Goal: Transaction & Acquisition: Purchase product/service

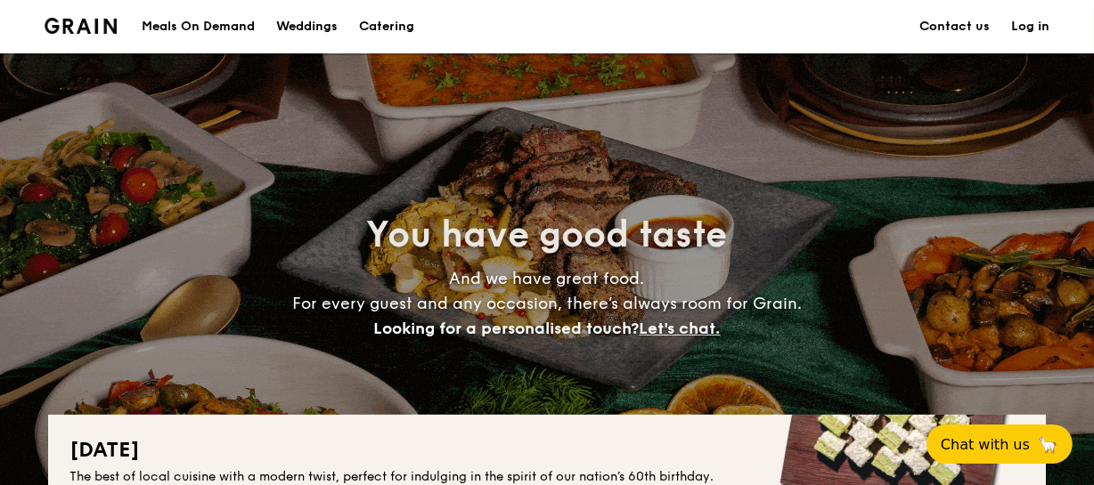
click at [408, 28] on h1 "Catering" at bounding box center [386, 26] width 55 height 53
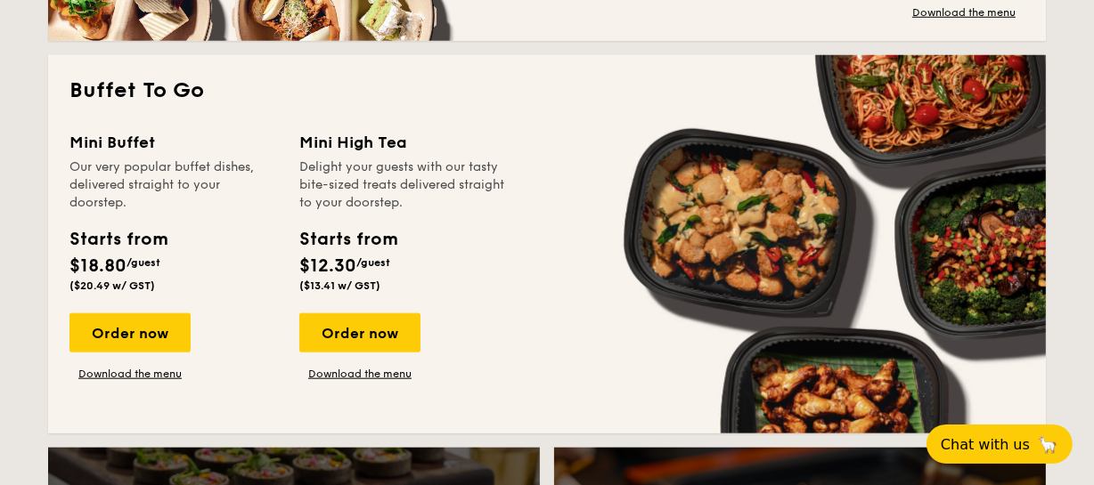
scroll to position [1133, 0]
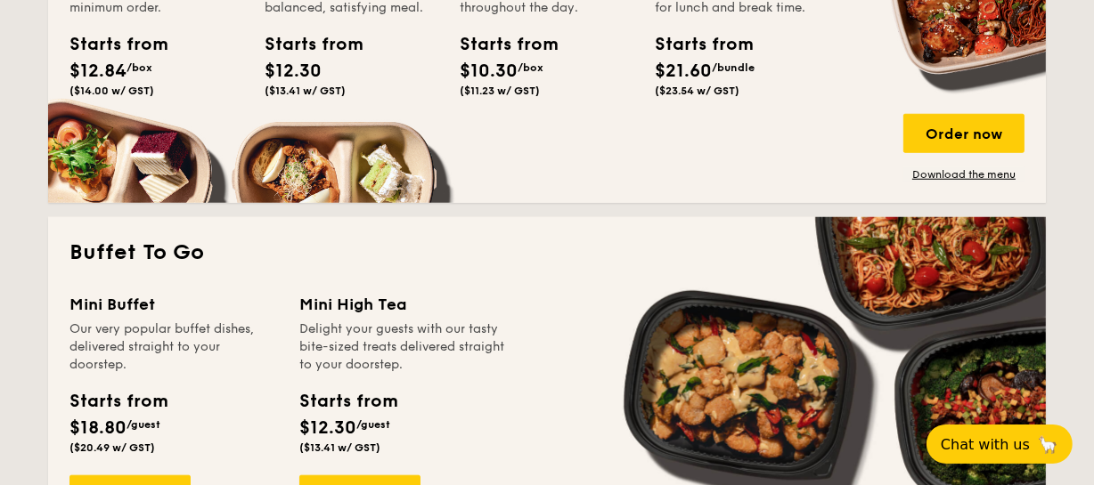
click at [126, 167] on div "Meals on Demand Enjoy wholesome, delicious meals available for same-day deliver…" at bounding box center [546, 49] width 955 height 264
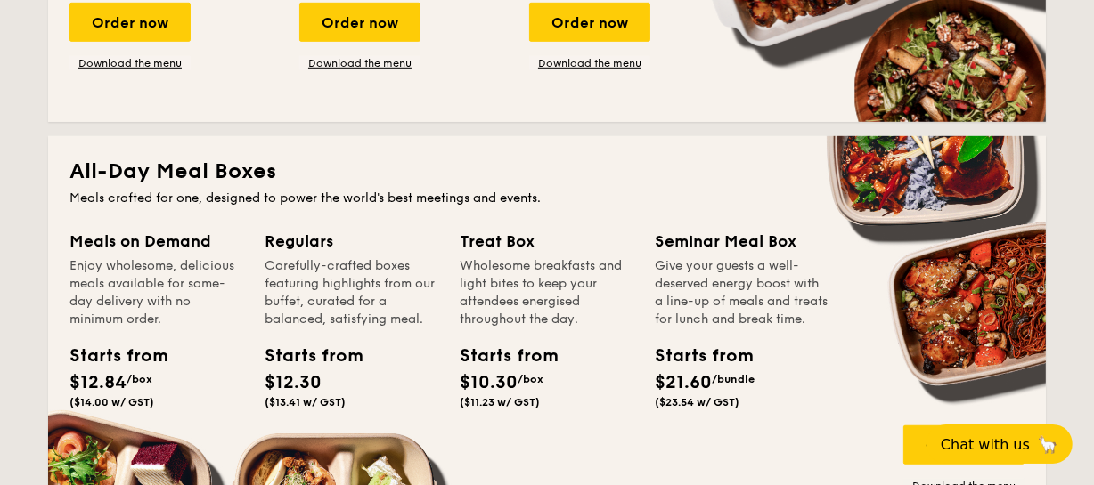
scroll to position [1052, 0]
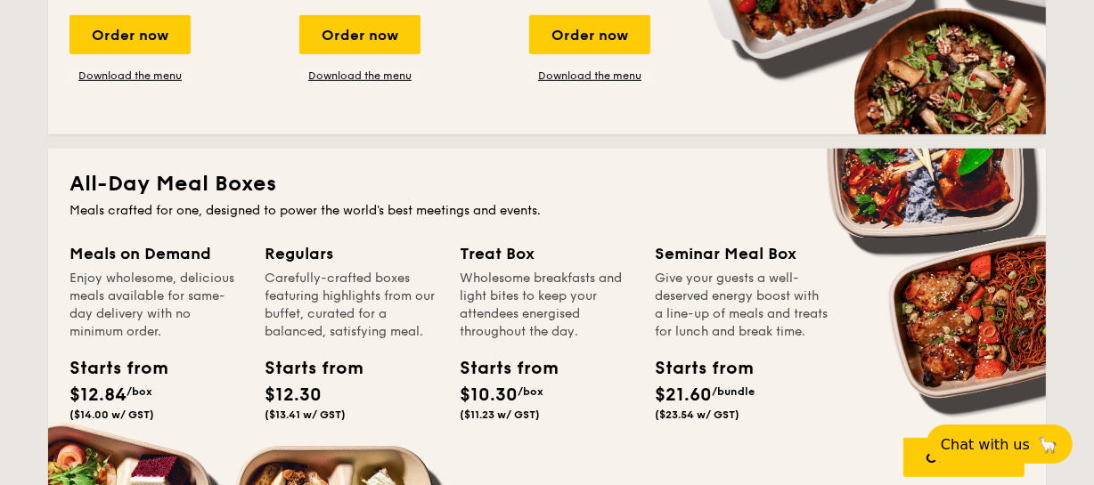
click at [145, 244] on div "Meals on Demand" at bounding box center [156, 253] width 174 height 25
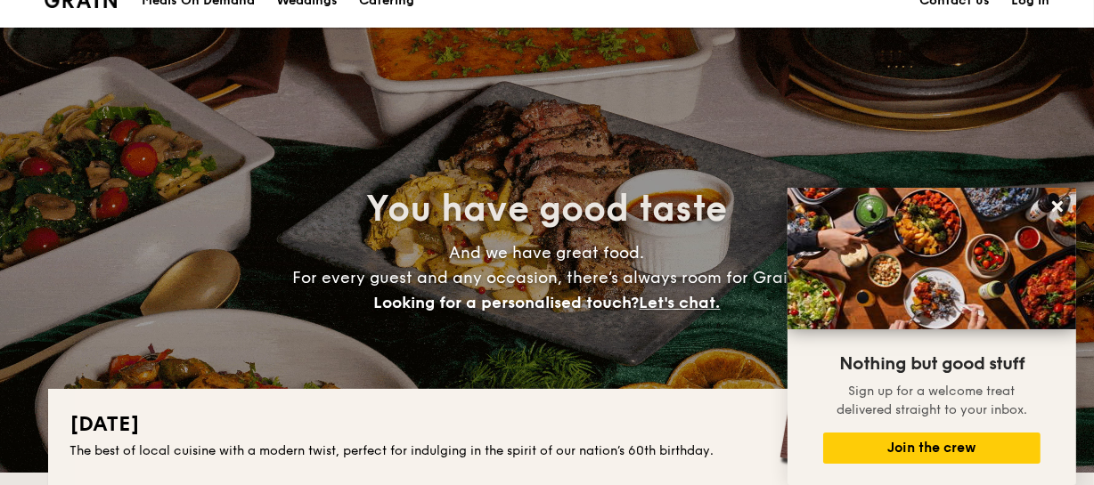
scroll to position [0, 0]
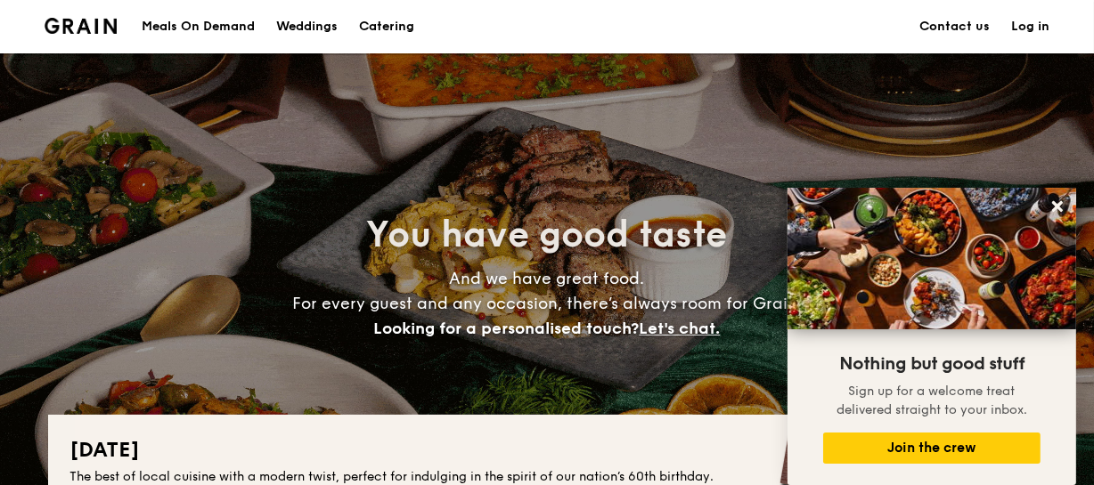
click at [210, 28] on div "Meals On Demand" at bounding box center [198, 26] width 113 height 53
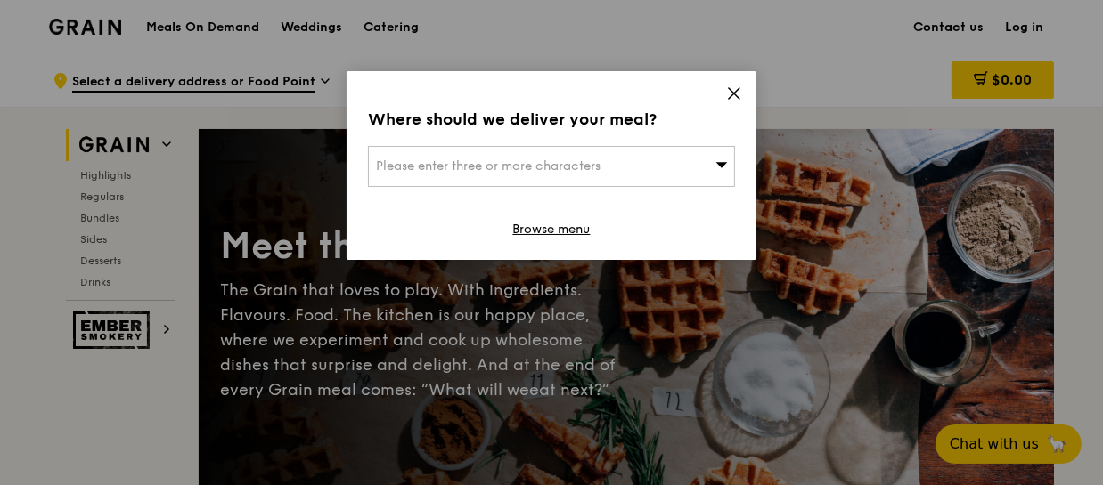
click at [719, 161] on icon at bounding box center [721, 164] width 12 height 13
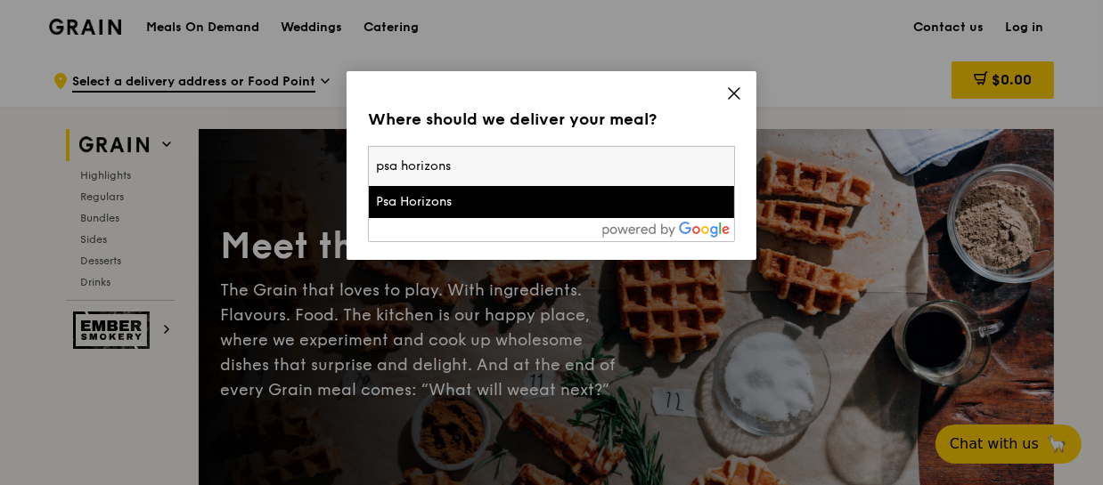
type input "psa horizons"
click at [543, 208] on div "Psa Horizons" at bounding box center [508, 202] width 264 height 18
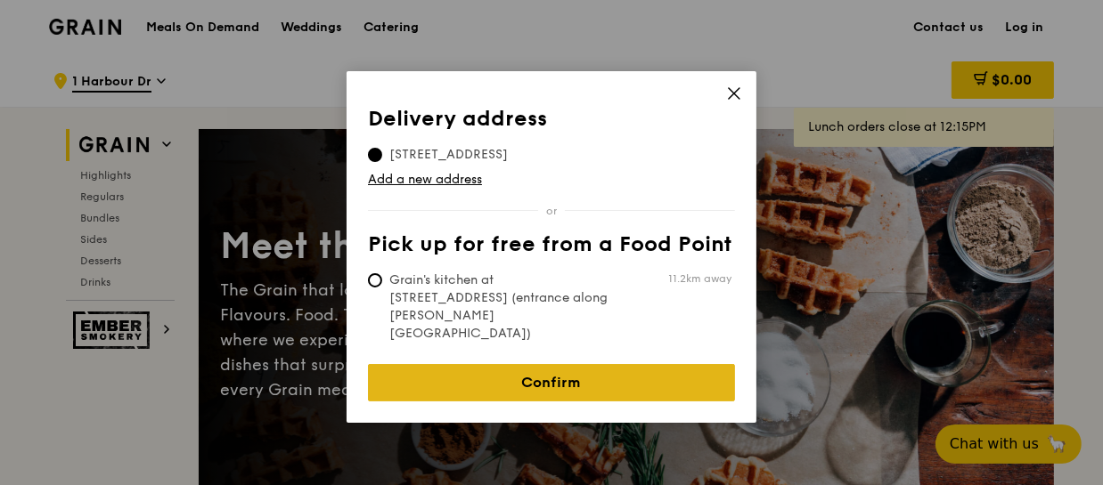
click at [667, 364] on link "Confirm" at bounding box center [551, 382] width 367 height 37
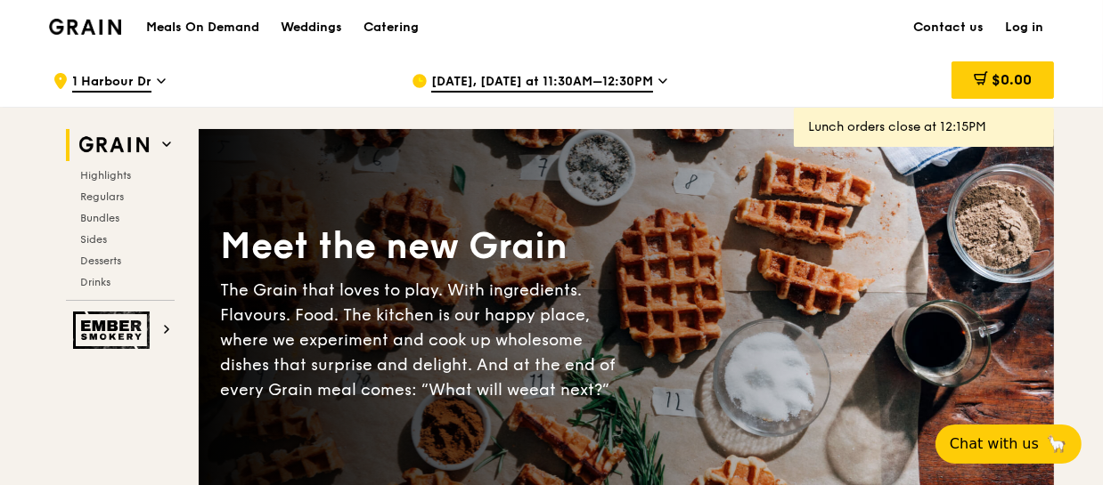
click at [655, 71] on div "Aug 15, Today at 11:30AM–12:30PM" at bounding box center [576, 80] width 330 height 53
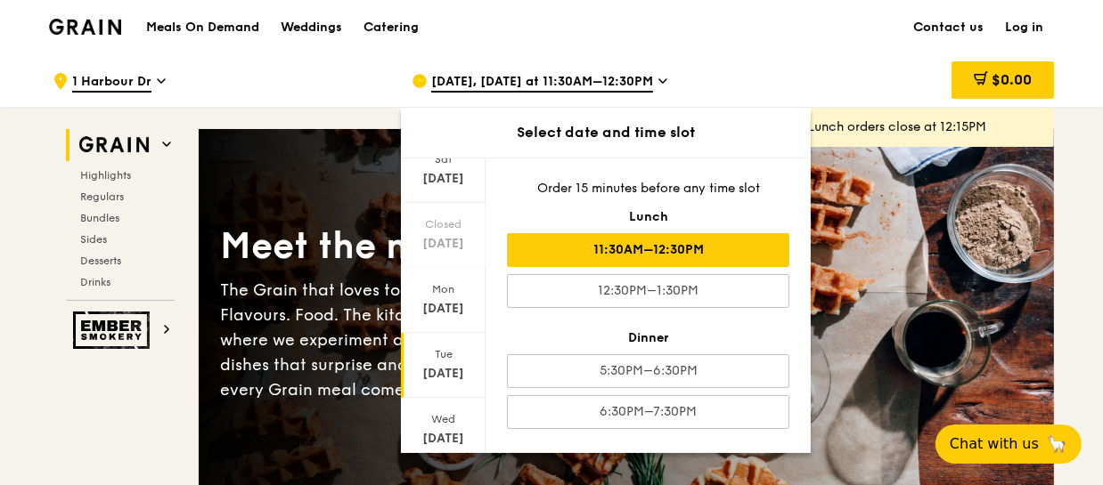
scroll to position [250, 0]
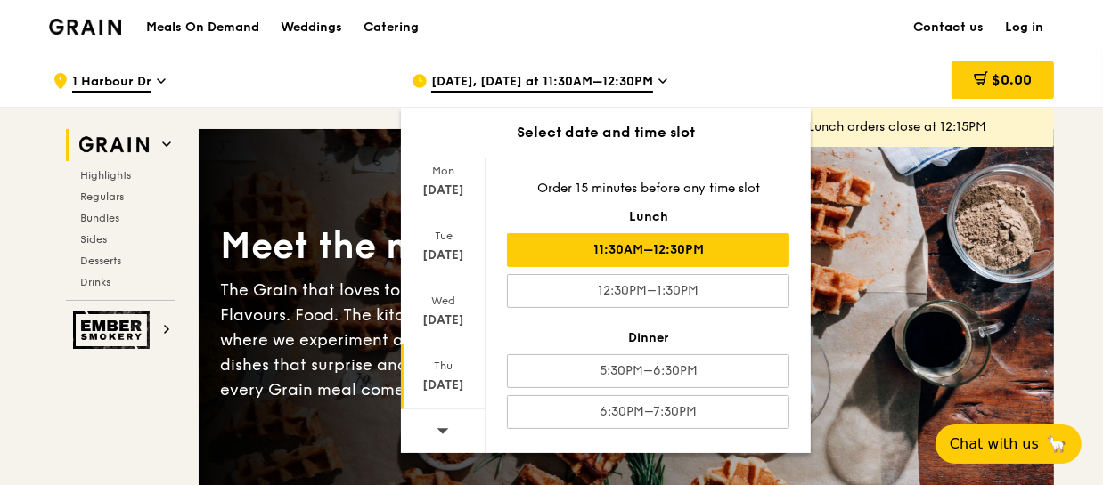
click at [435, 378] on div "Aug 21" at bounding box center [442, 386] width 79 height 18
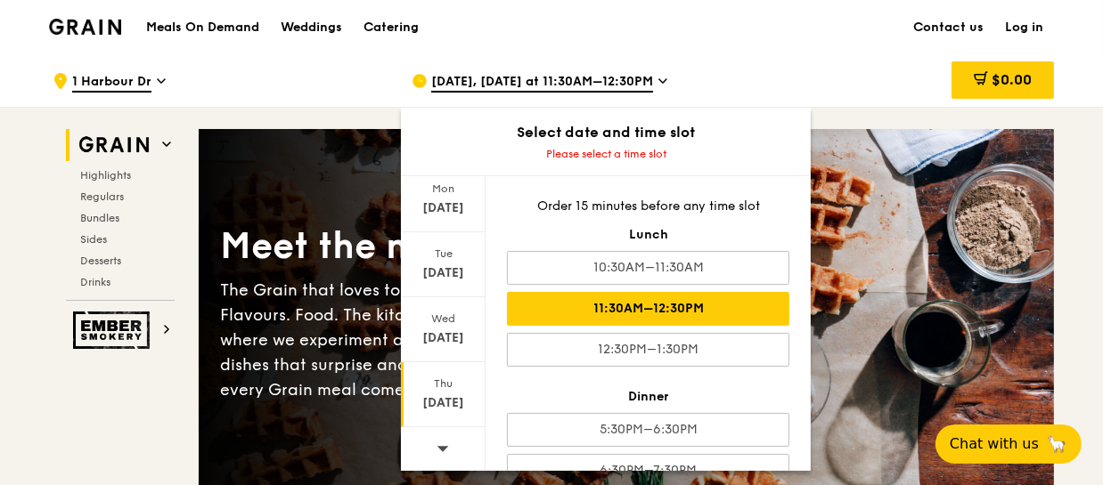
click at [718, 305] on div "11:30AM–12:30PM" at bounding box center [648, 309] width 282 height 34
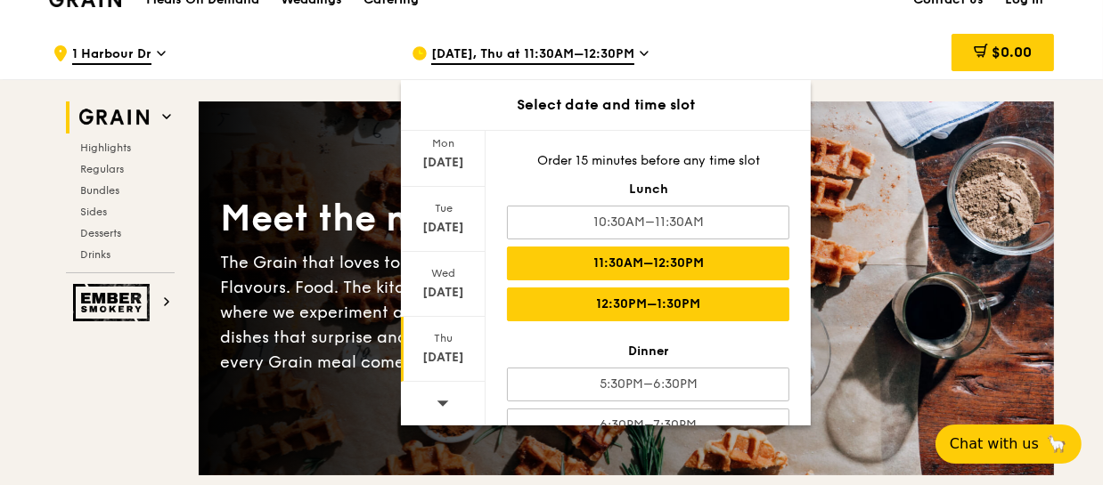
scroll to position [0, 0]
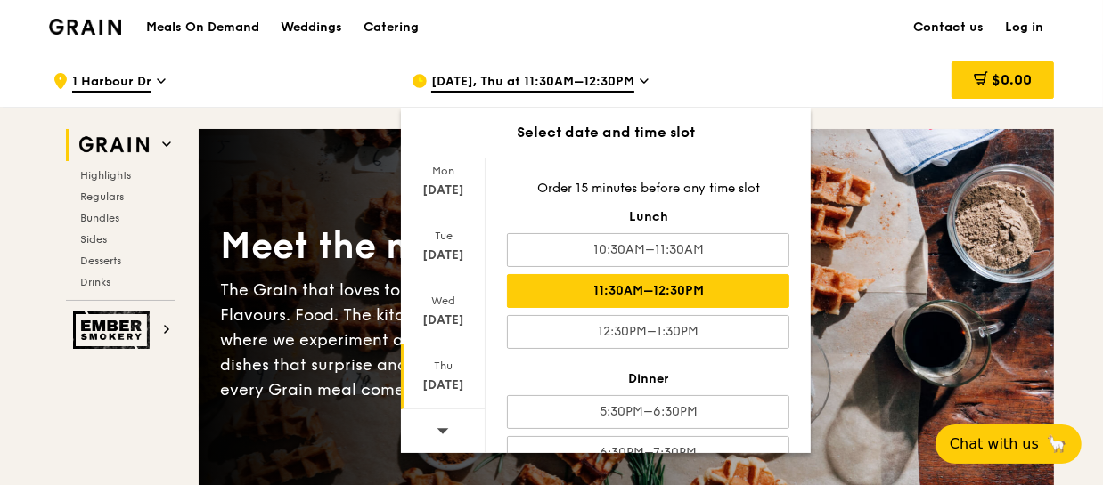
click at [648, 76] on div "Aug 21, Thu at 11:30AM–12:30PM" at bounding box center [576, 80] width 330 height 53
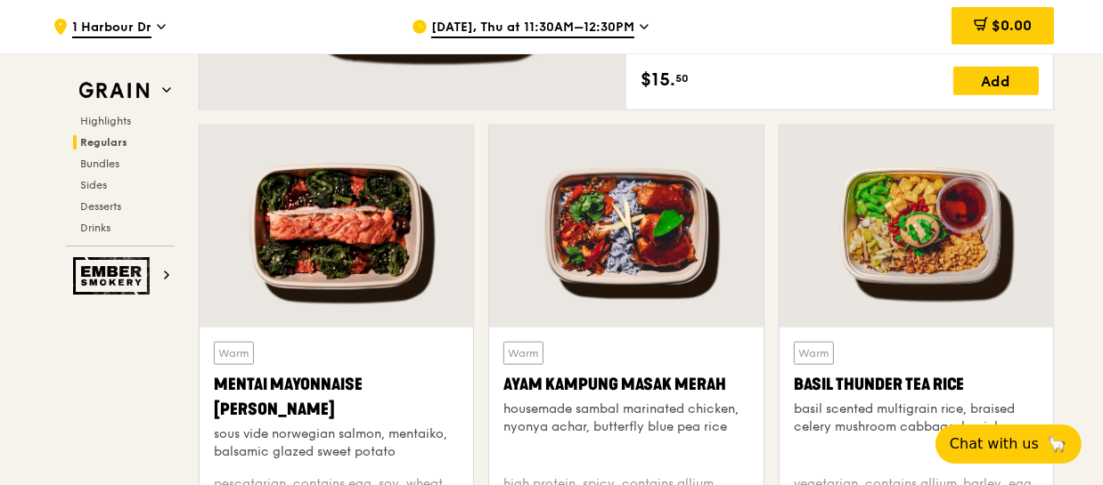
scroll to position [1536, 0]
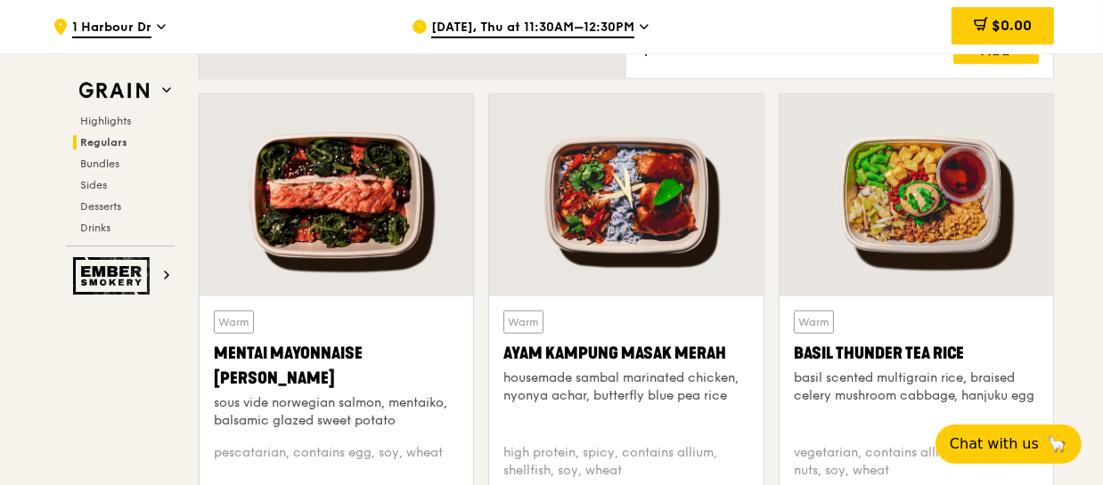
click at [636, 253] on div at bounding box center [625, 195] width 273 height 202
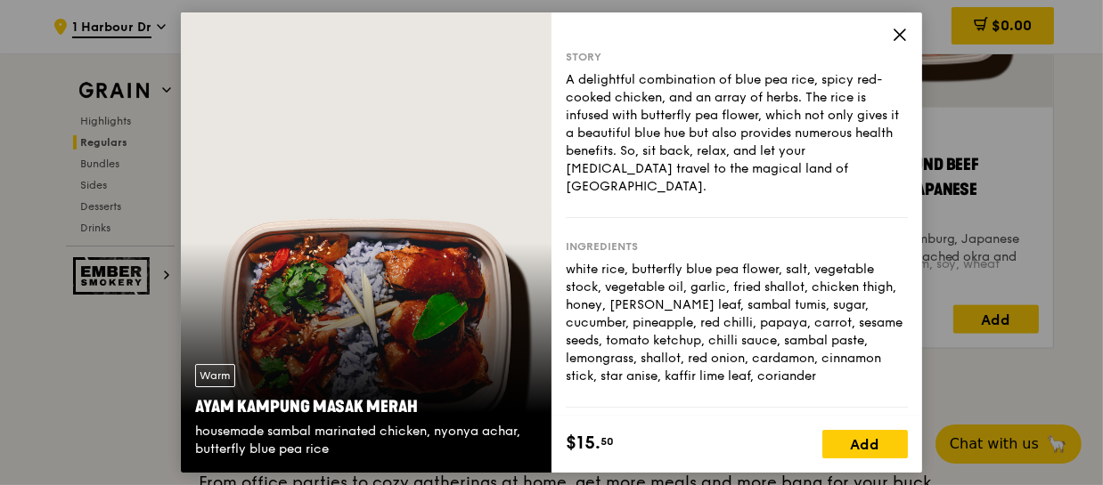
scroll to position [1860, 0]
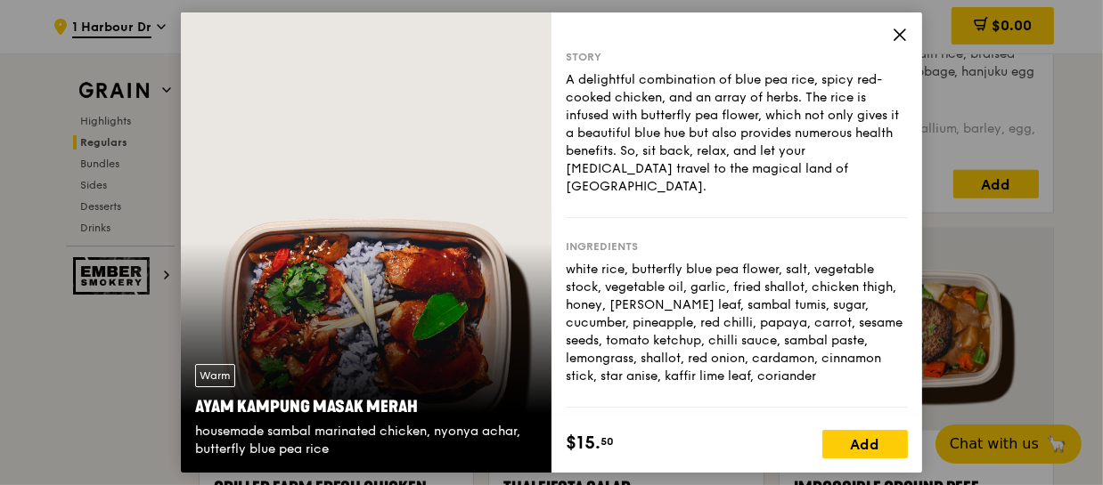
click at [418, 334] on div "Warm Ayam Kampung Masak Merah housemade sambal marinated chicken, nyonya achar,…" at bounding box center [366, 242] width 370 height 461
click at [212, 369] on div "Warm" at bounding box center [215, 375] width 40 height 23
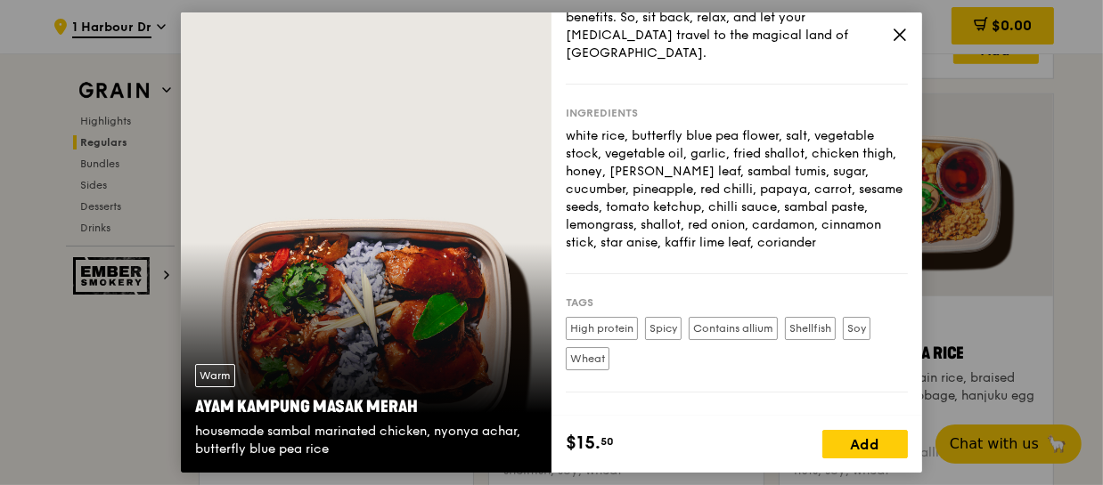
scroll to position [240, 0]
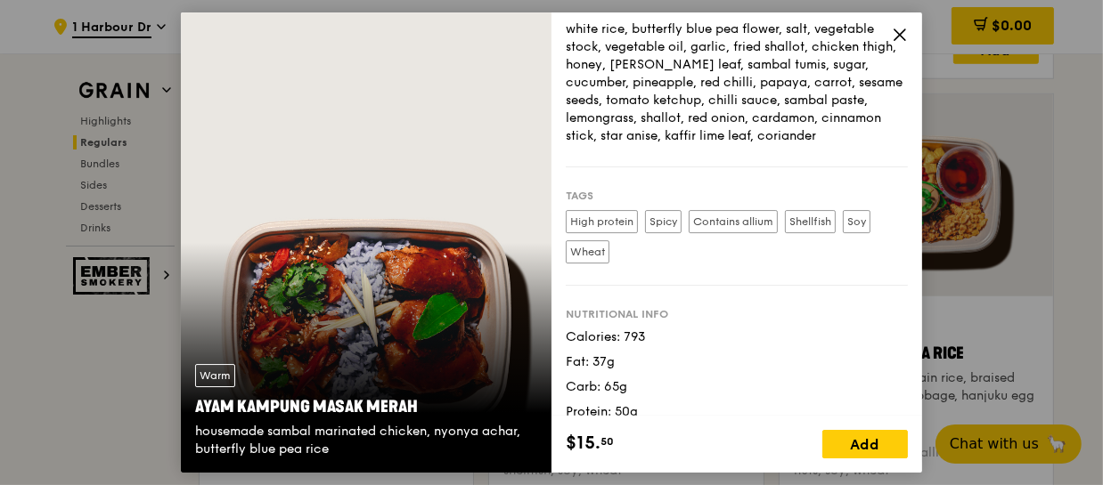
click at [399, 304] on div "Warm Ayam Kampung Masak Merah housemade sambal marinated chicken, nyonya achar,…" at bounding box center [366, 242] width 370 height 461
click at [898, 35] on icon at bounding box center [899, 35] width 16 height 16
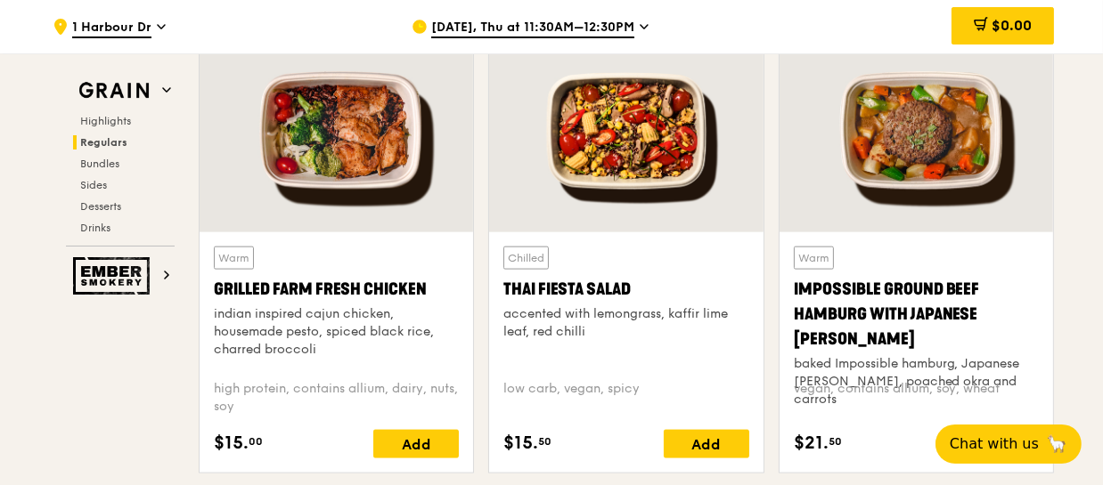
scroll to position [2022, 0]
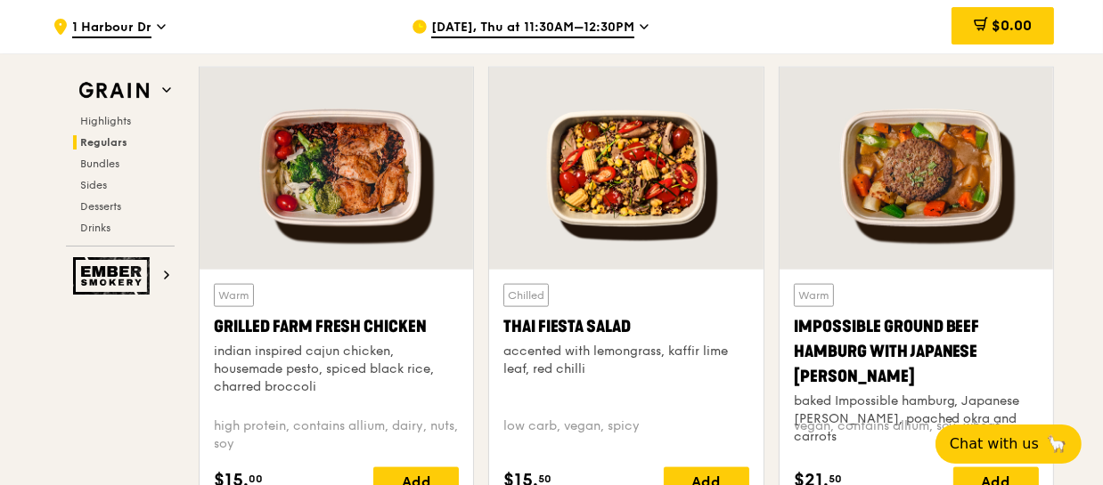
click at [375, 181] on div at bounding box center [335, 169] width 273 height 202
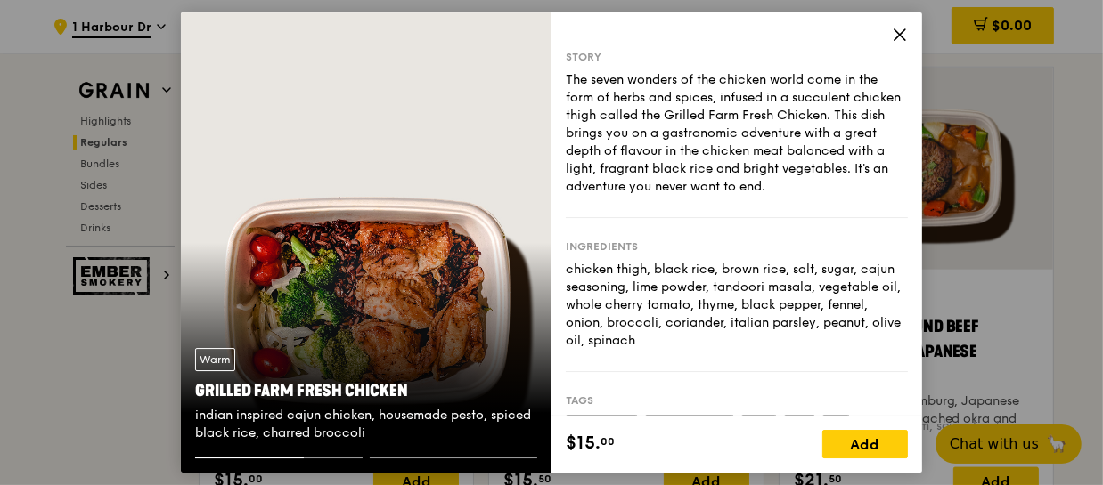
click at [481, 455] on div "Warm Grilled Farm Fresh Chicken indian inspired cajun chicken, housemade pesto,…" at bounding box center [366, 395] width 370 height 123
click at [896, 36] on icon at bounding box center [899, 35] width 16 height 16
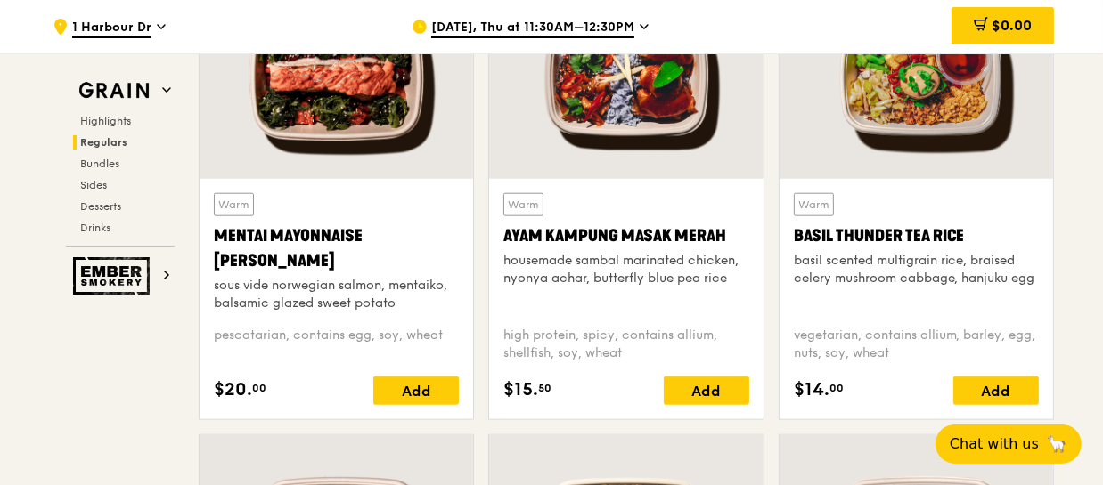
scroll to position [1617, 0]
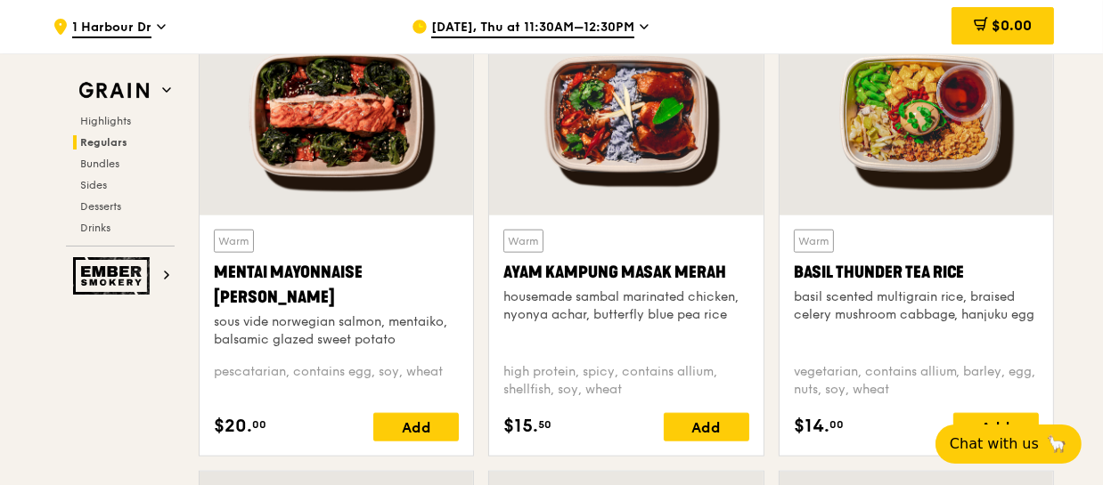
click at [628, 118] on div at bounding box center [625, 114] width 273 height 202
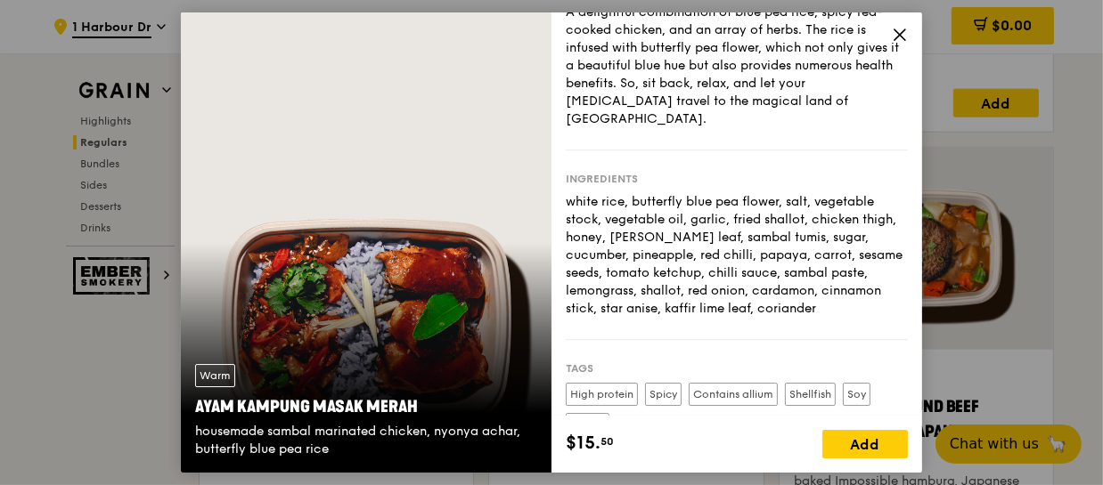
scroll to position [0, 0]
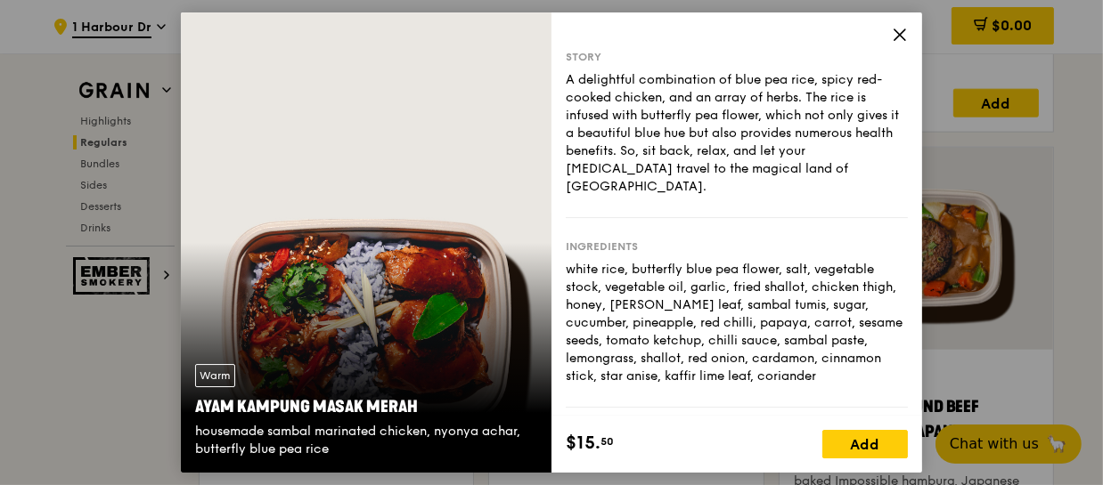
click at [906, 36] on icon at bounding box center [899, 35] width 16 height 16
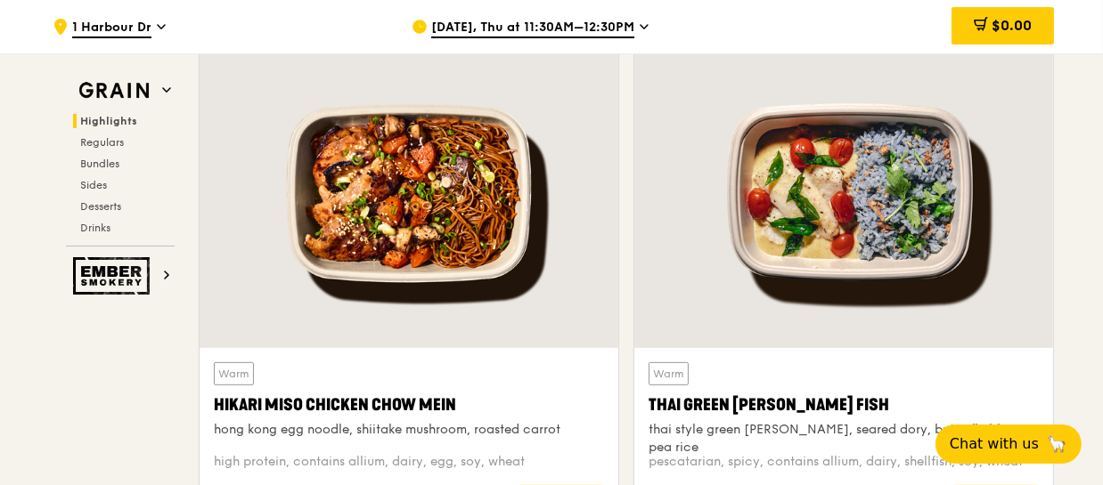
scroll to position [647, 0]
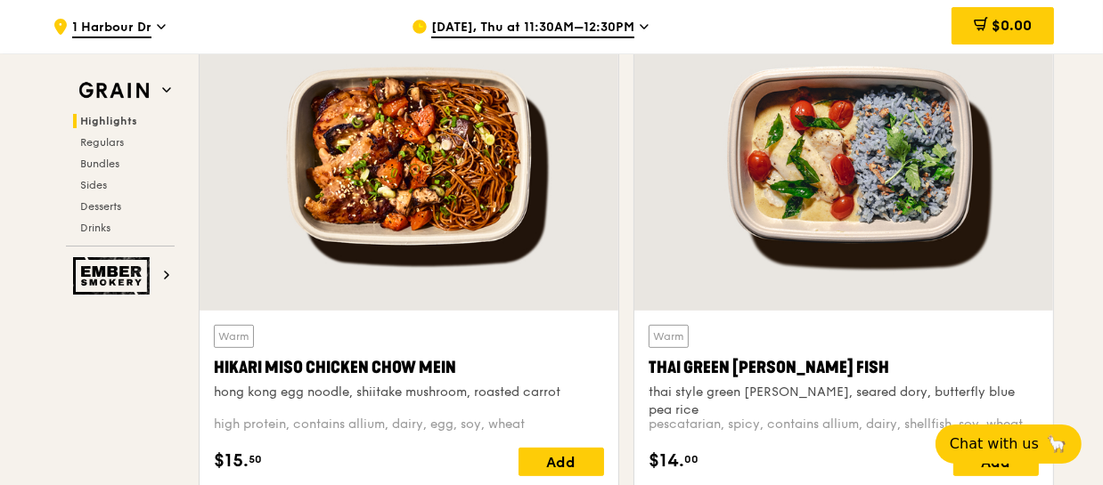
click at [896, 219] on div at bounding box center [843, 156] width 419 height 309
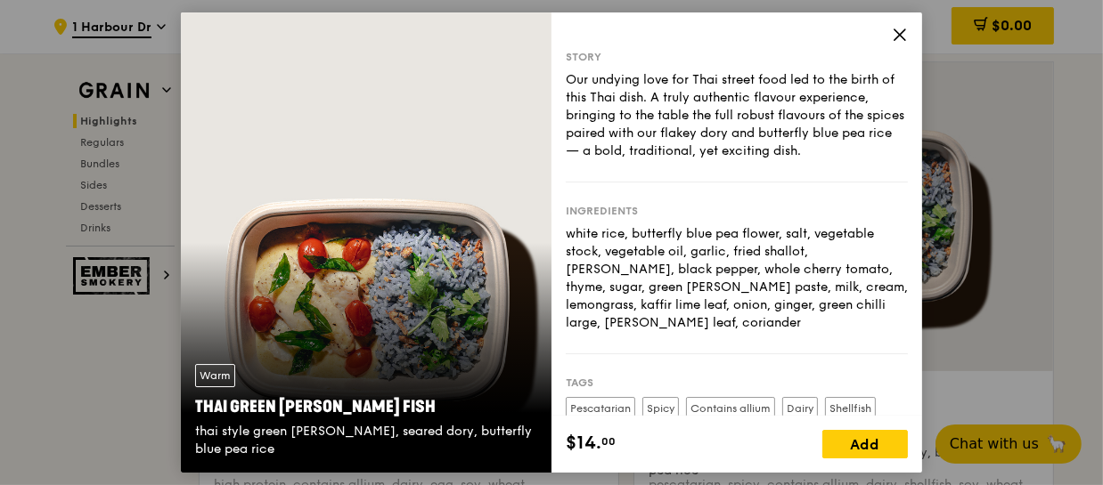
scroll to position [485, 0]
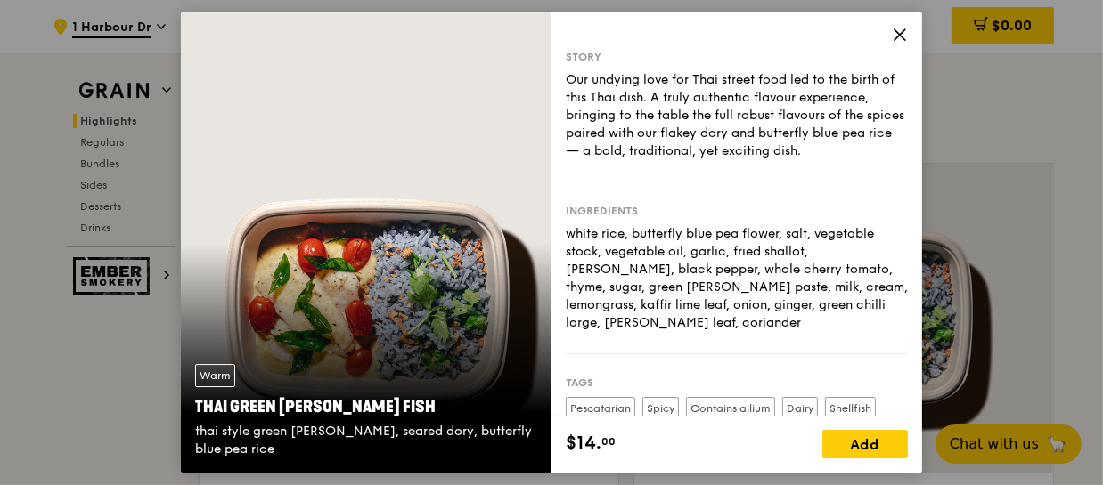
click at [895, 32] on icon at bounding box center [899, 35] width 16 height 16
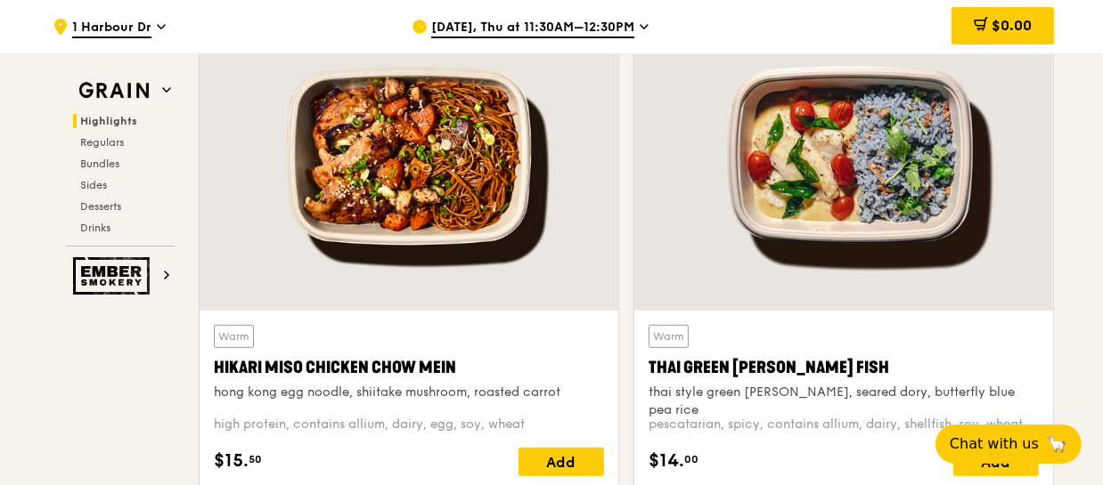
scroll to position [728, 0]
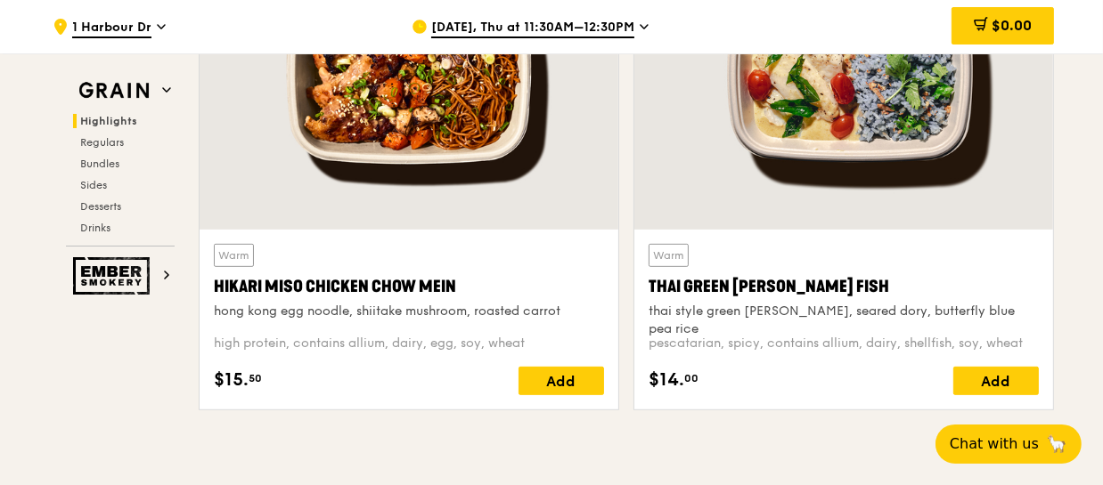
click at [827, 137] on div at bounding box center [843, 75] width 419 height 309
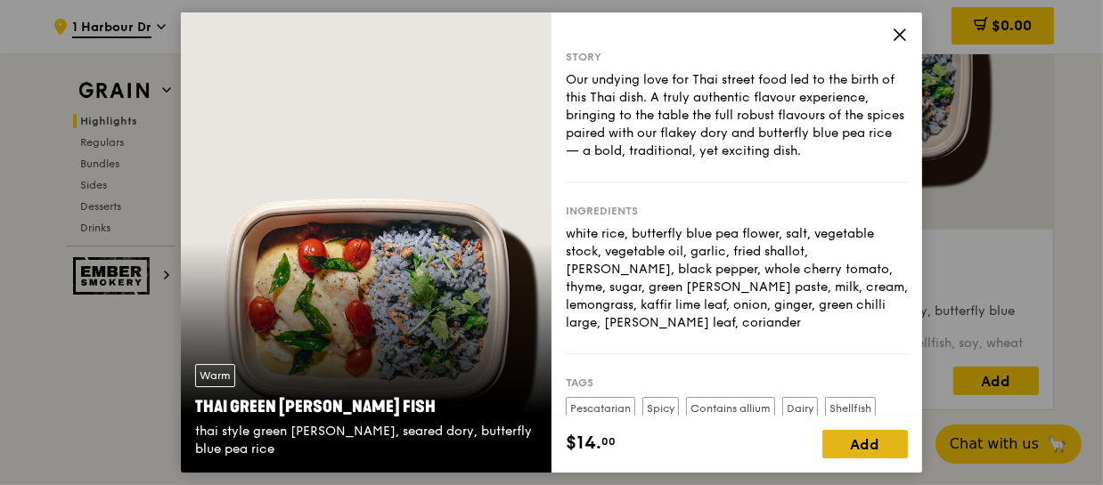
click at [871, 441] on div "Add" at bounding box center [864, 444] width 85 height 28
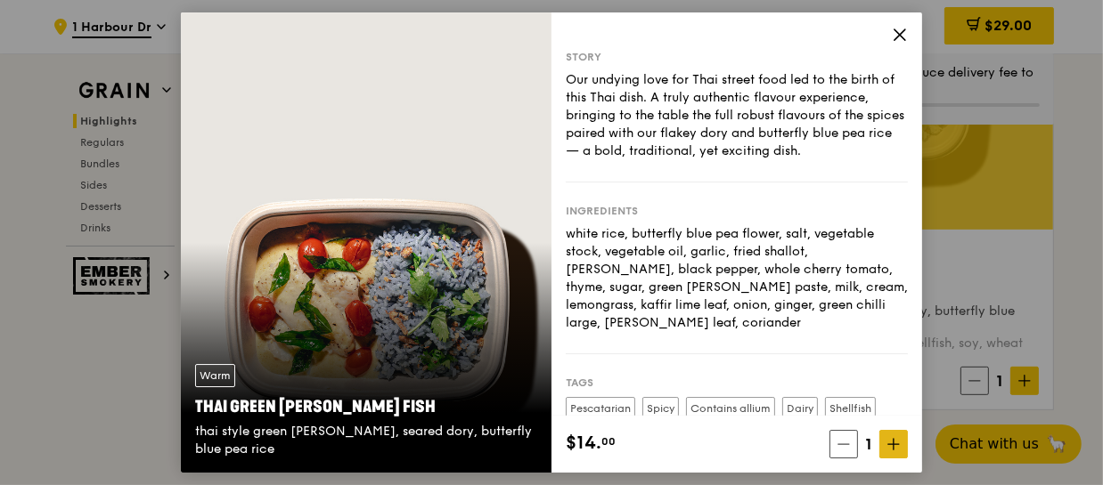
click at [895, 445] on icon at bounding box center [893, 444] width 12 height 12
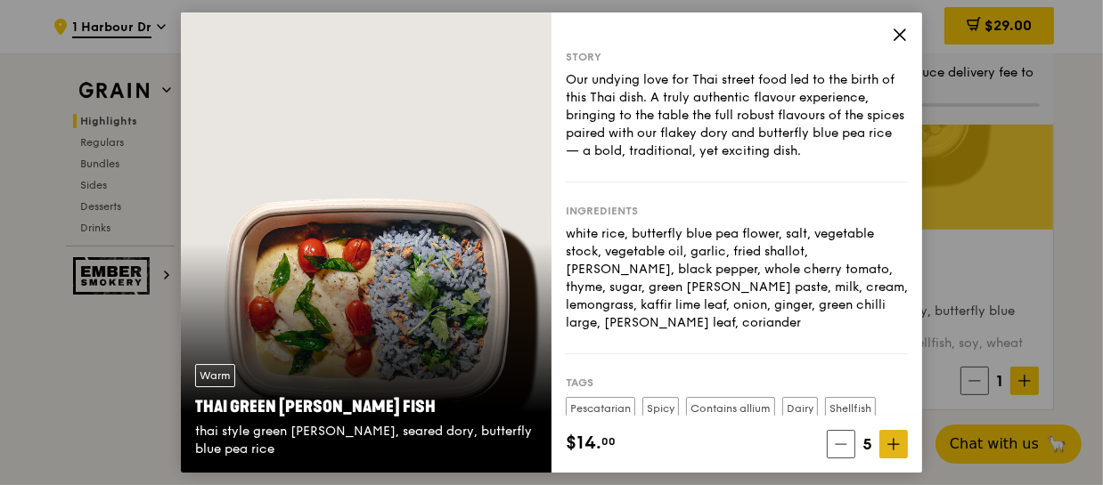
click at [895, 445] on icon at bounding box center [893, 444] width 12 height 12
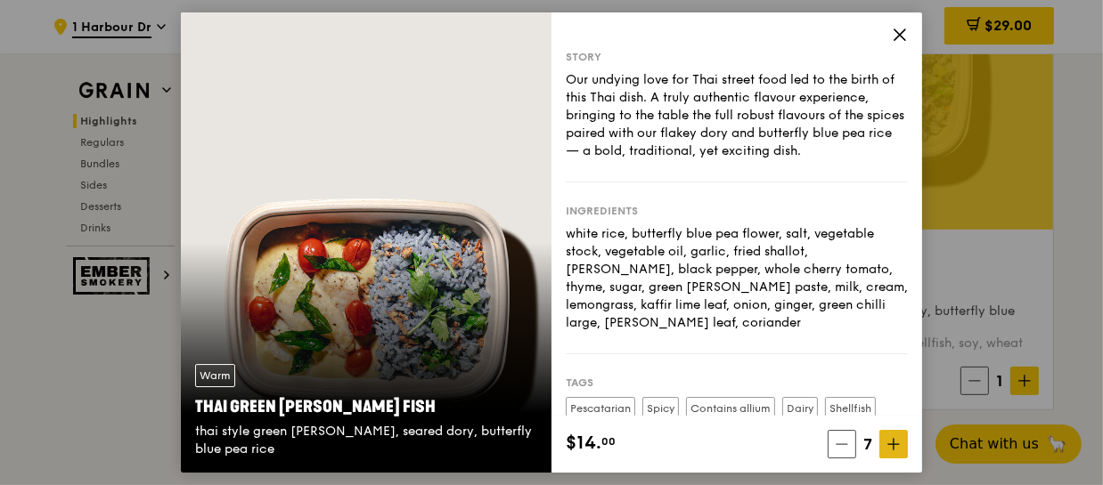
click at [895, 445] on icon at bounding box center [893, 444] width 12 height 12
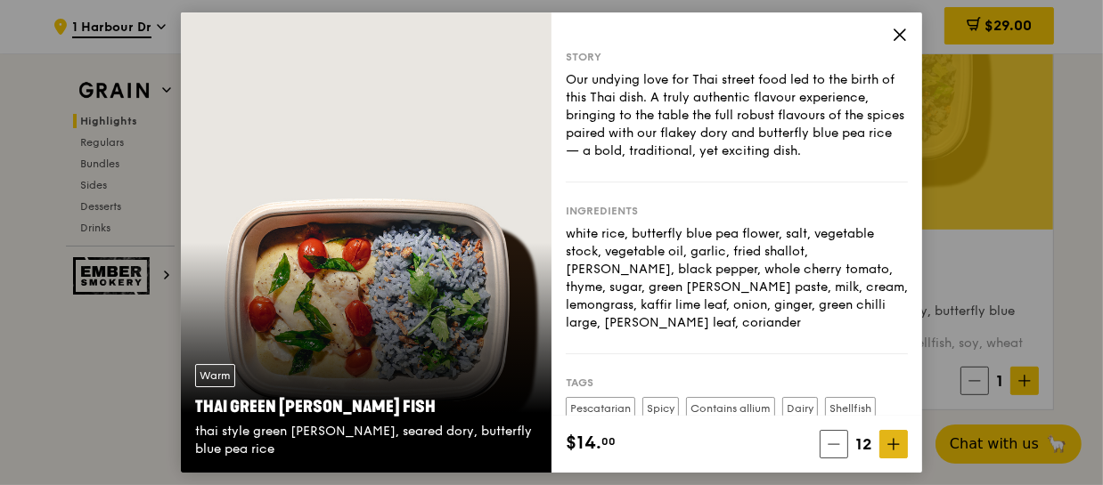
click at [895, 445] on icon at bounding box center [893, 444] width 12 height 12
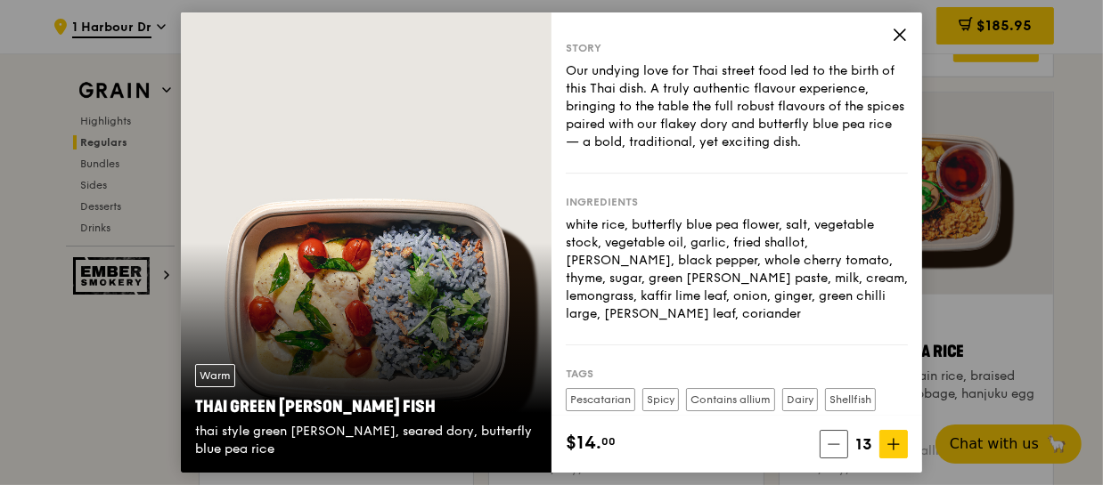
scroll to position [0, 0]
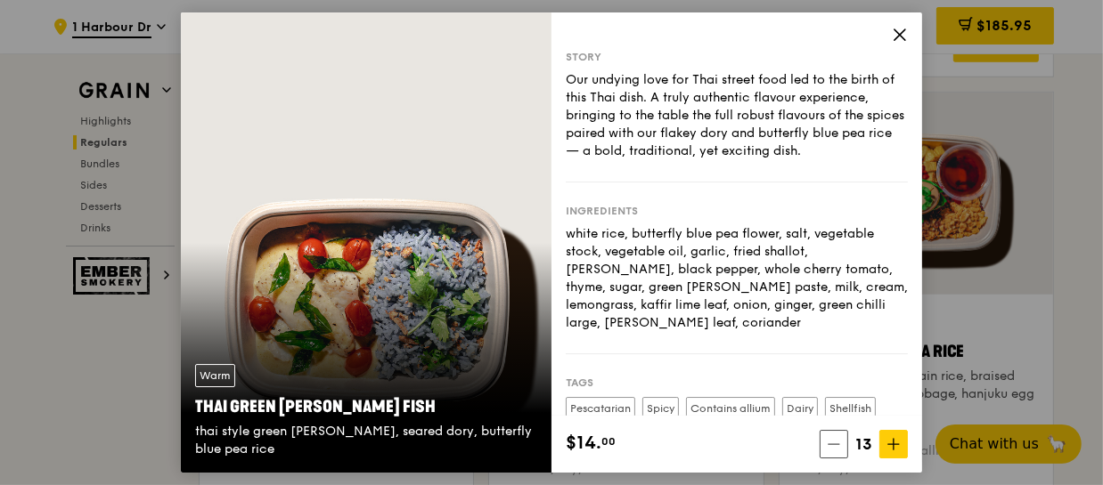
click at [897, 32] on icon at bounding box center [899, 34] width 11 height 11
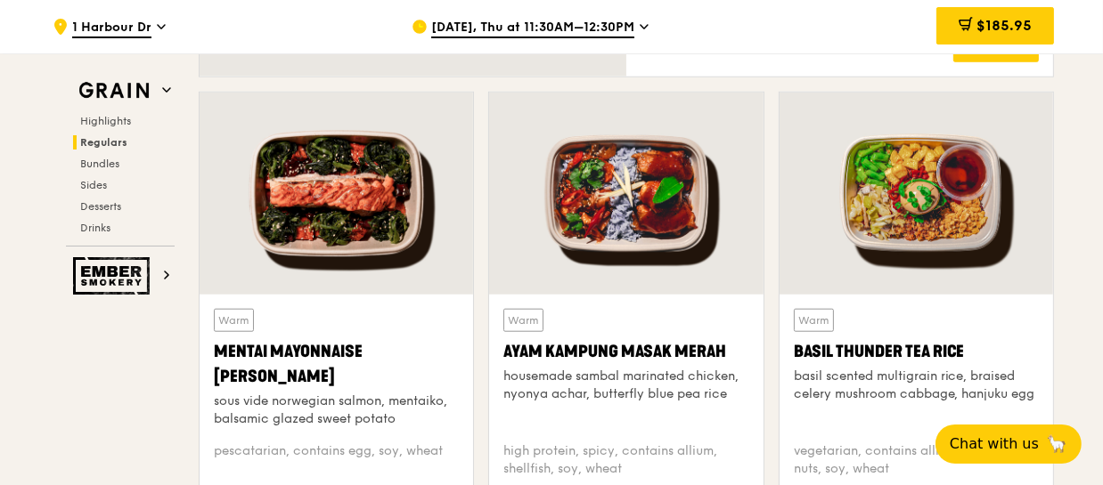
click at [623, 208] on div at bounding box center [625, 194] width 273 height 202
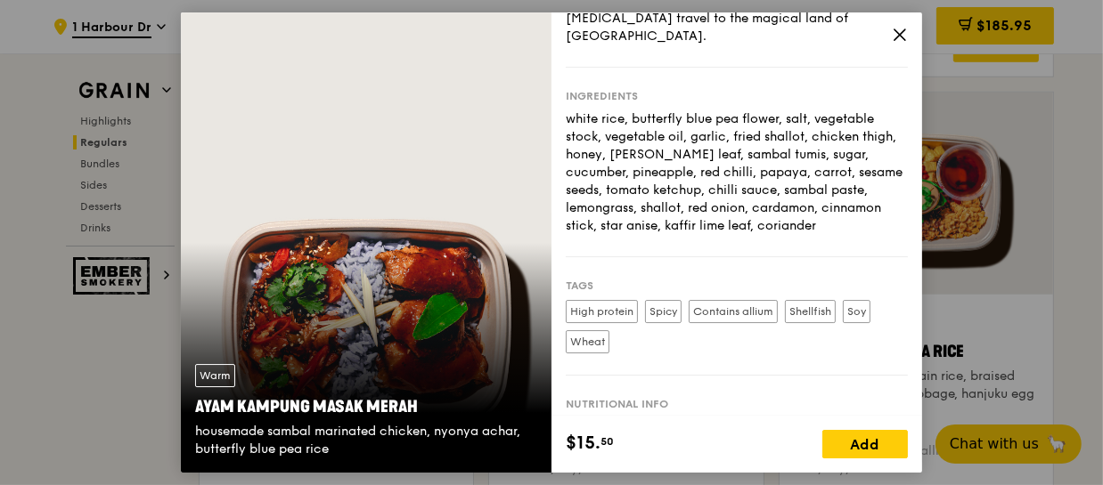
scroll to position [240, 0]
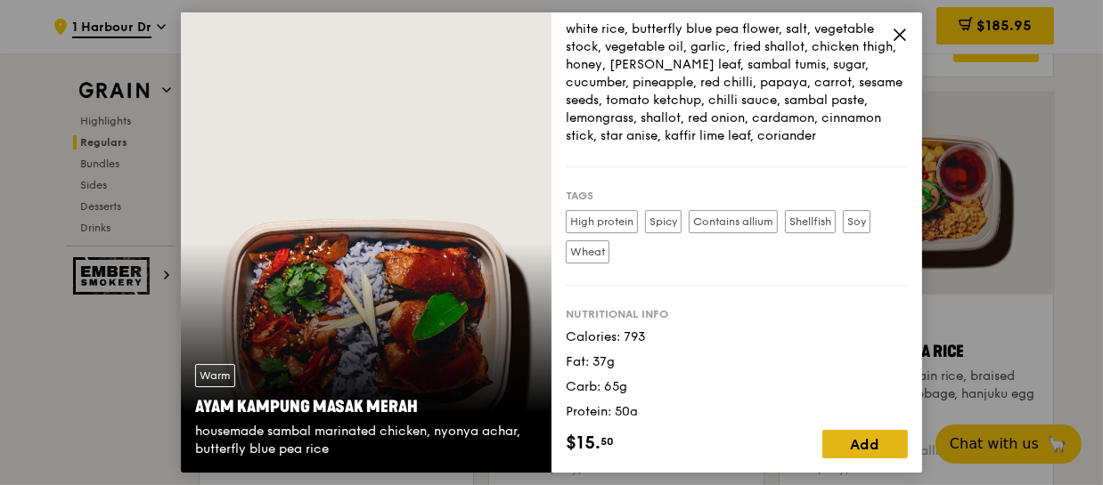
click at [883, 431] on div "Add" at bounding box center [864, 444] width 85 height 28
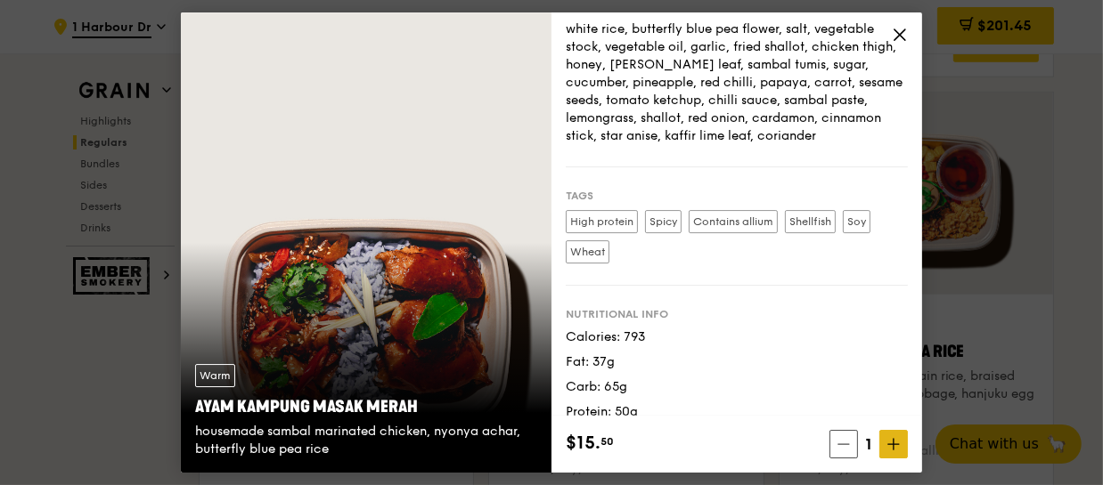
click at [899, 441] on icon at bounding box center [893, 444] width 12 height 12
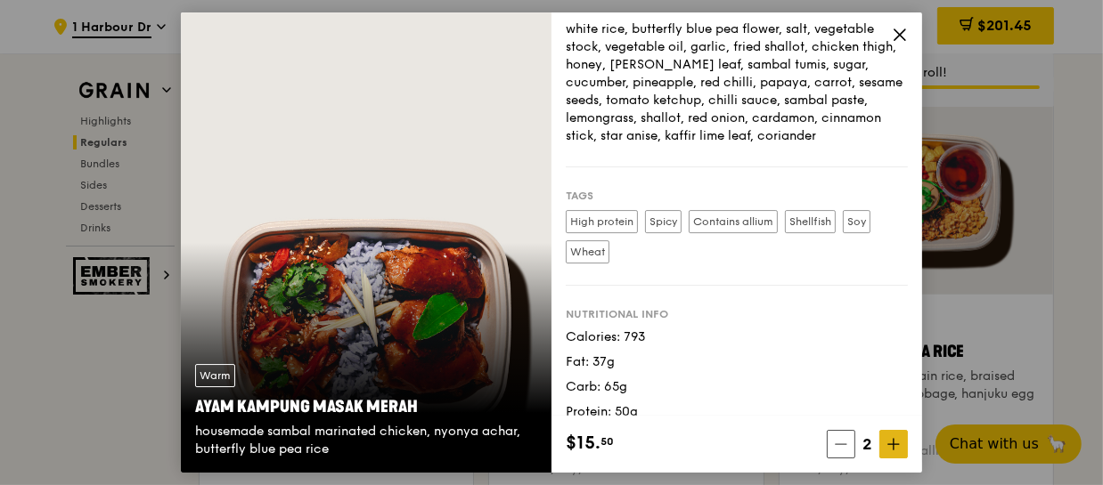
click at [899, 441] on icon at bounding box center [893, 444] width 12 height 12
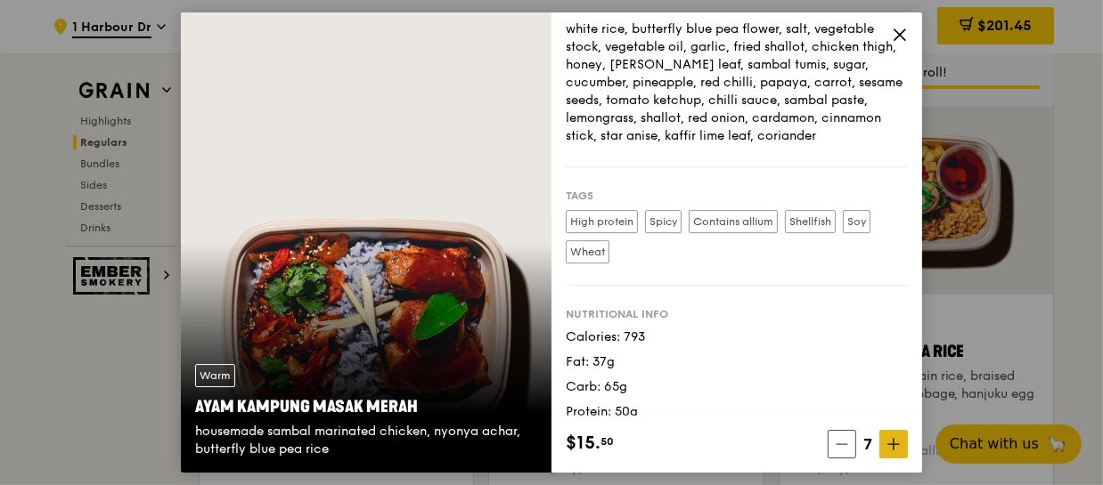
click at [899, 441] on icon at bounding box center [893, 444] width 12 height 12
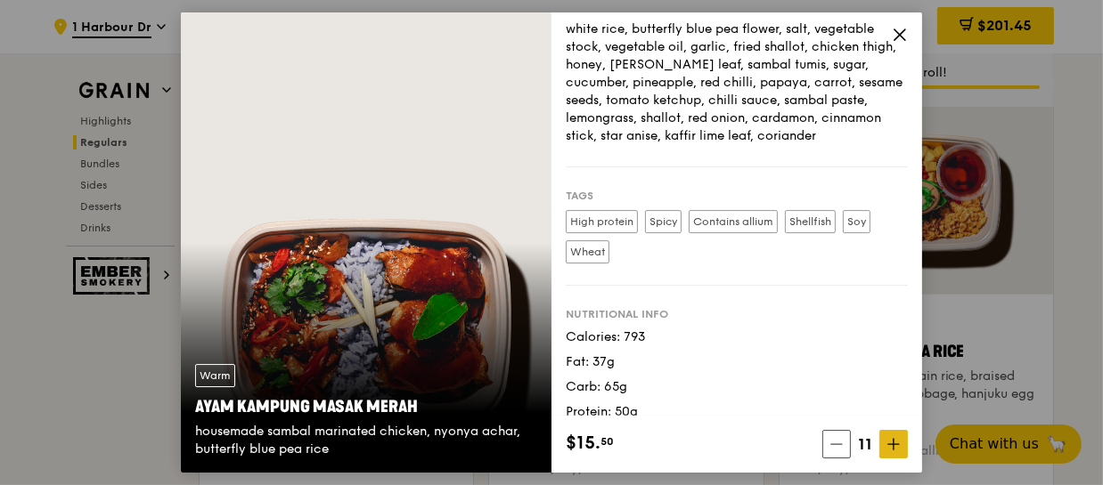
click at [899, 441] on icon at bounding box center [893, 444] width 12 height 12
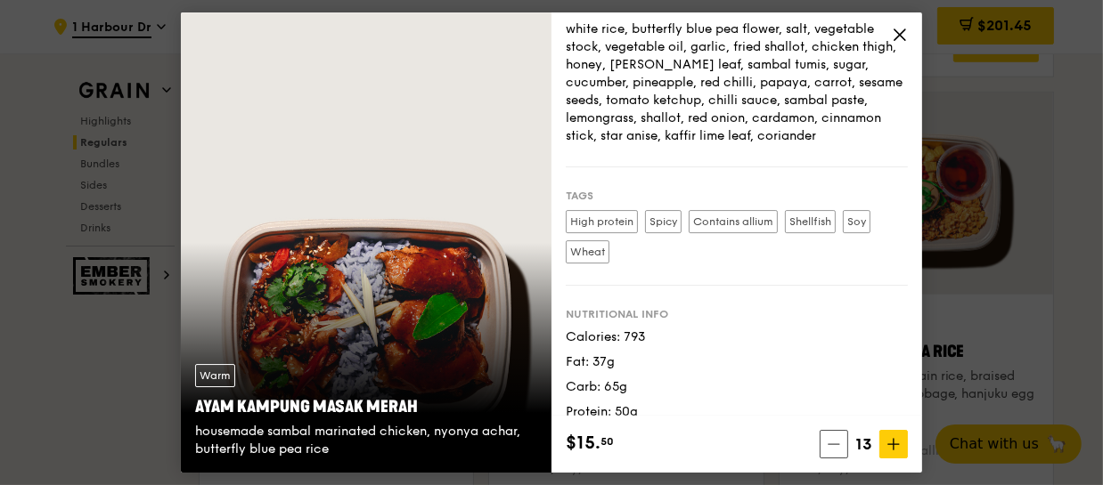
click at [897, 34] on icon at bounding box center [899, 35] width 16 height 16
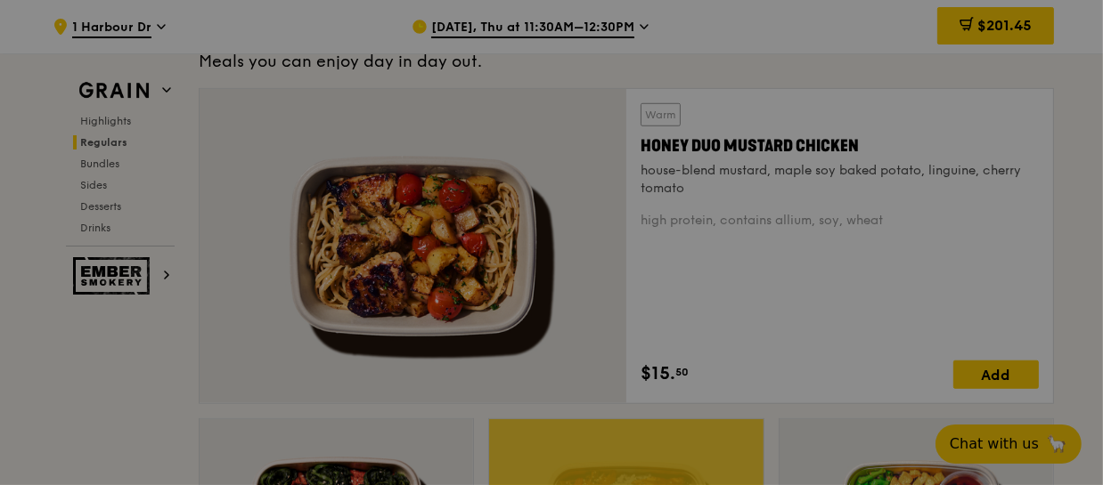
scroll to position [1052, 0]
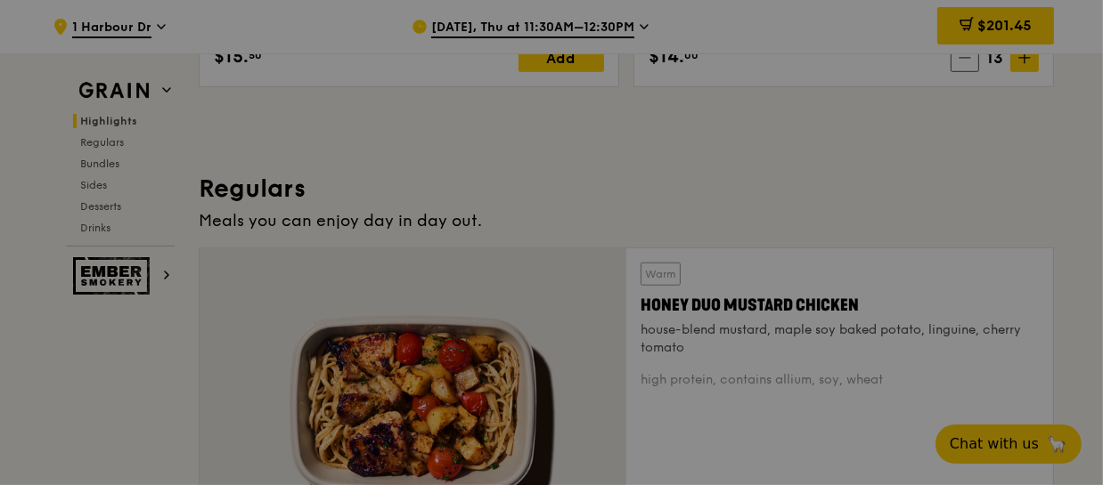
click at [1005, 27] on div at bounding box center [551, 242] width 1103 height 485
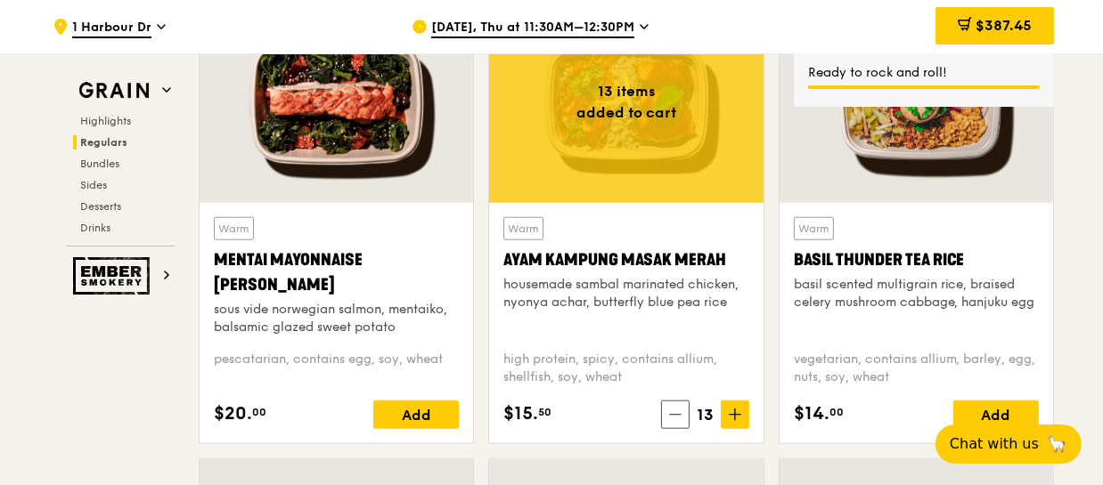
scroll to position [1538, 0]
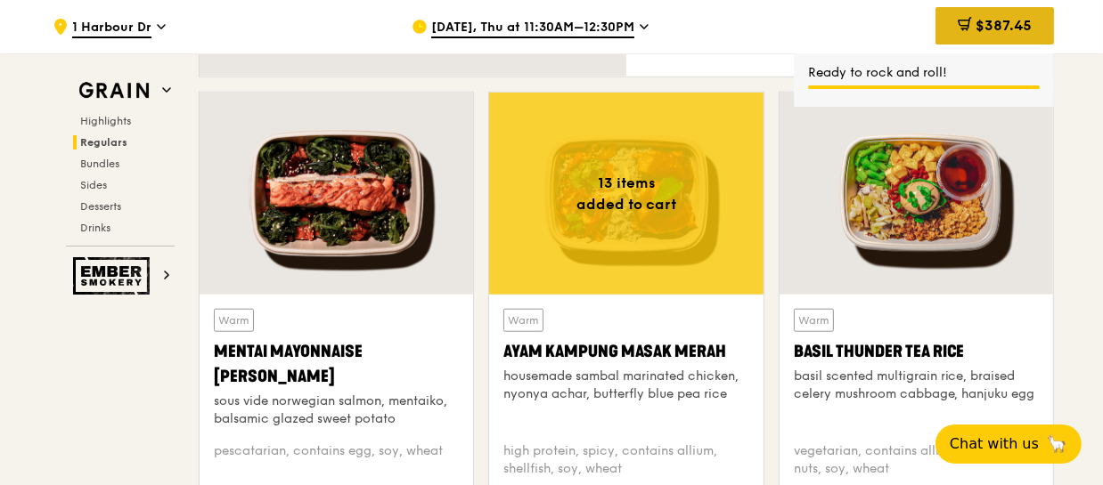
click at [1005, 20] on span "$387.45" at bounding box center [1003, 25] width 56 height 17
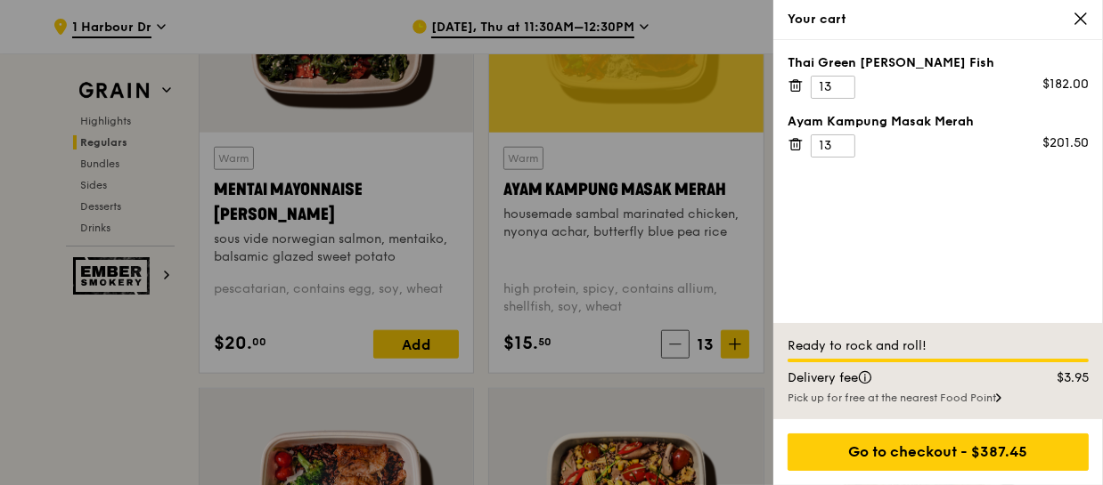
scroll to position [1376, 0]
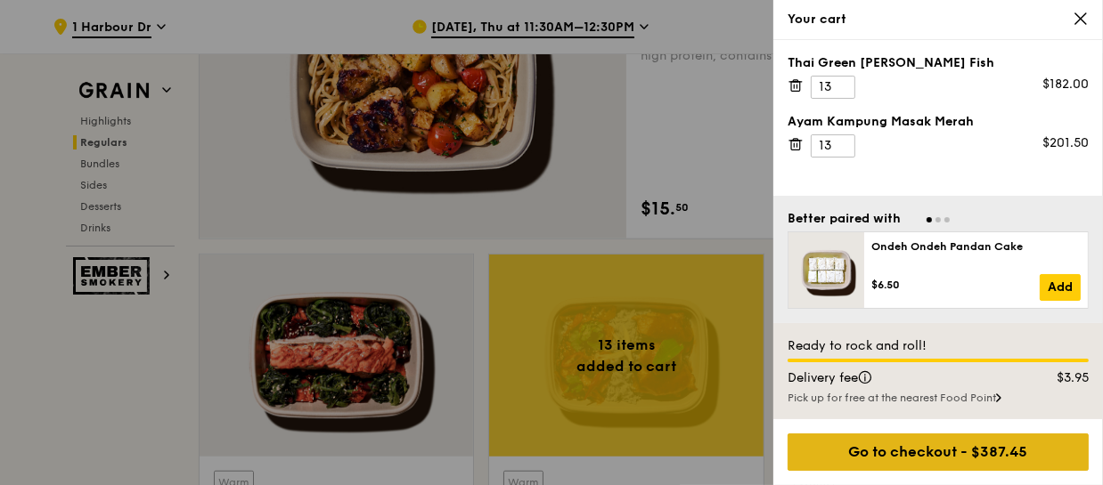
click at [1015, 452] on div "Go to checkout - $387.45" at bounding box center [937, 452] width 301 height 37
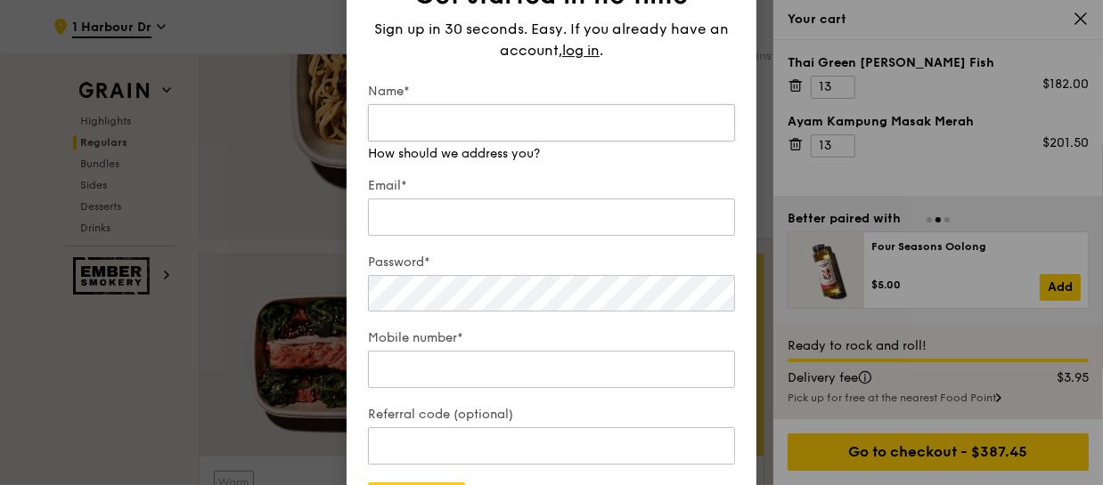
click at [530, 110] on input "Name*" at bounding box center [551, 122] width 367 height 37
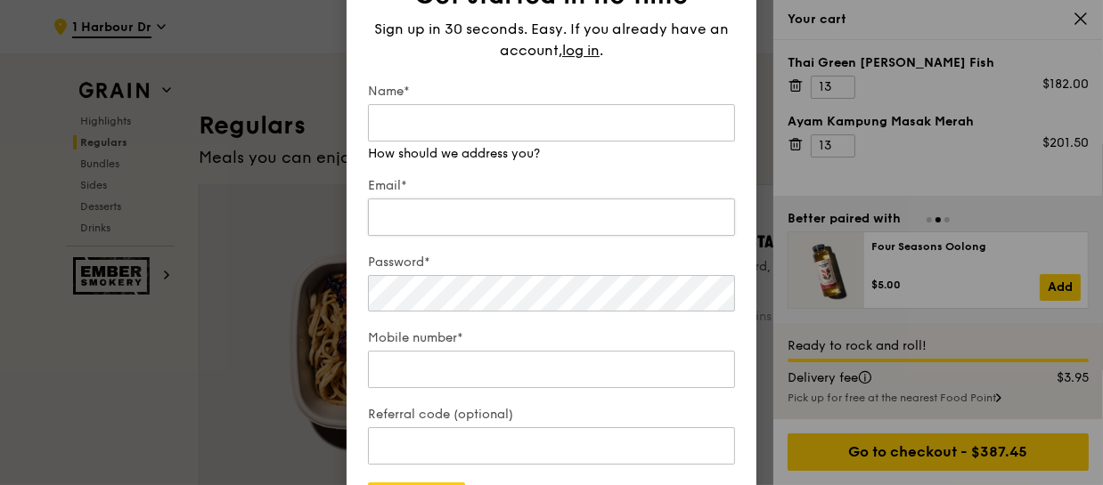
scroll to position [971, 0]
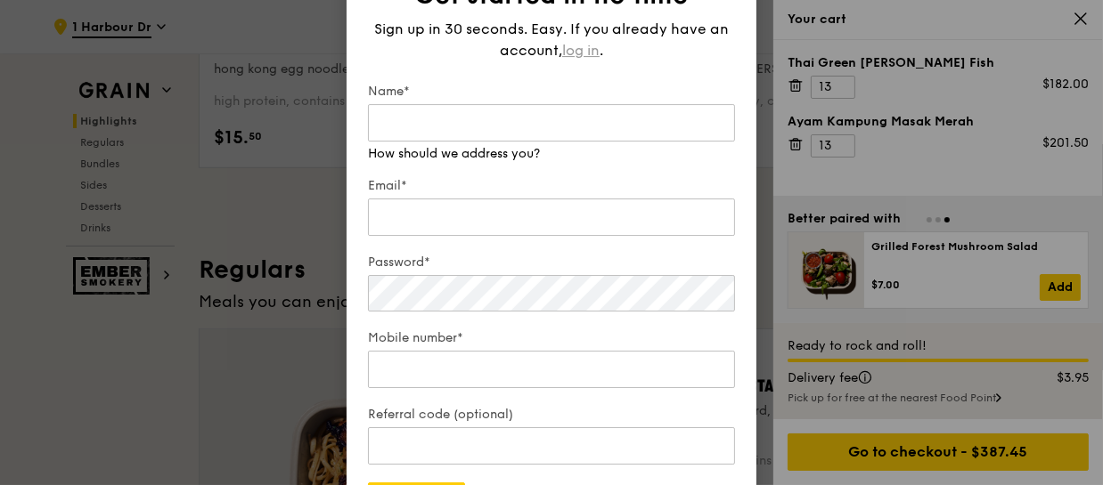
click at [585, 53] on span "log in" at bounding box center [580, 50] width 37 height 21
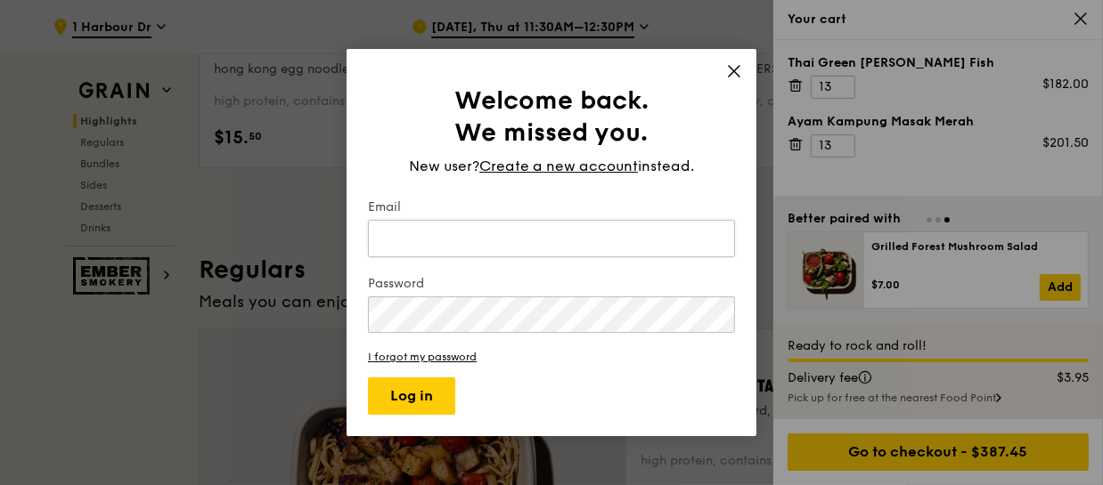
click at [489, 224] on input "Email" at bounding box center [551, 238] width 367 height 37
type input "bodumbon@globalpsa.com"
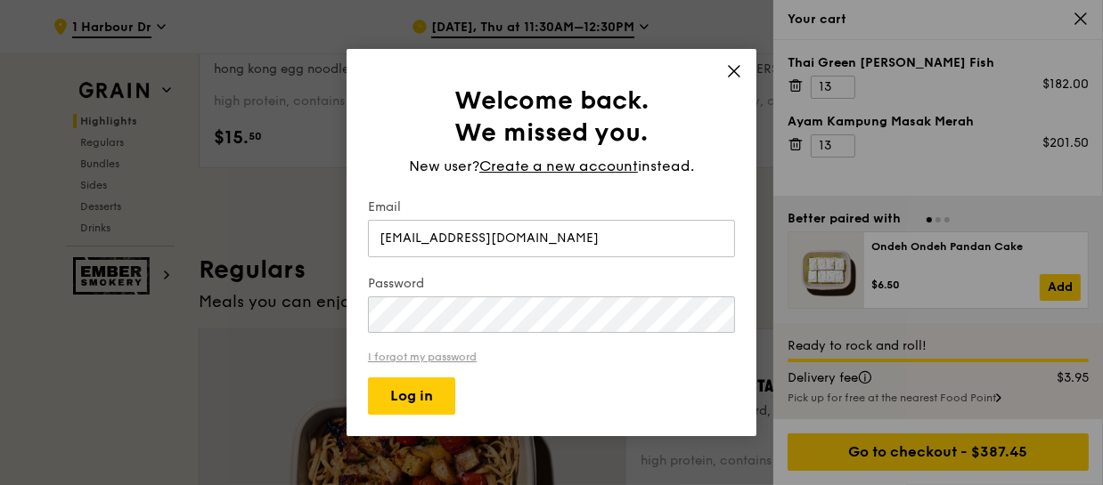
click at [468, 358] on link "I forgot my password" at bounding box center [551, 357] width 367 height 12
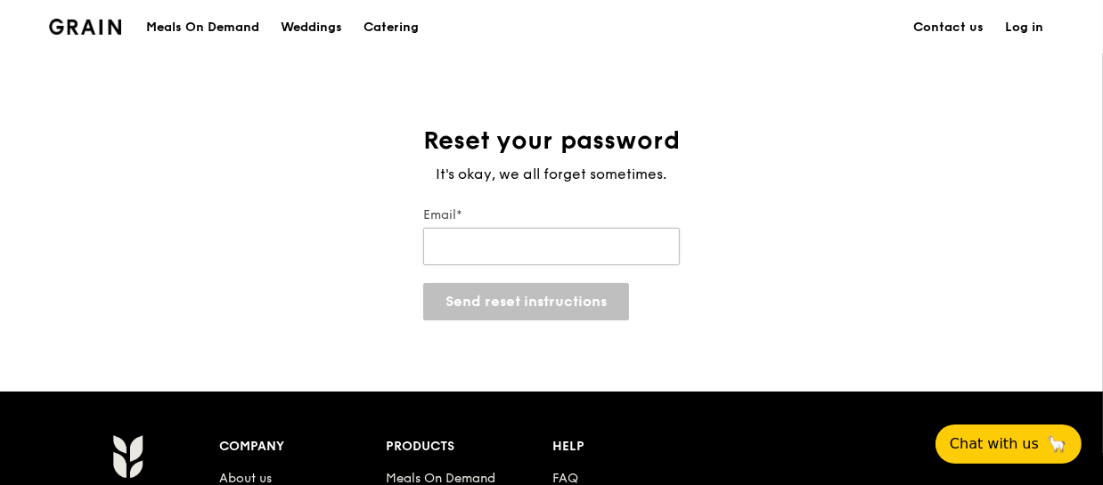
click at [517, 250] on input "Email*" at bounding box center [551, 246] width 256 height 37
type input "bodumbon@globalpsa.com"
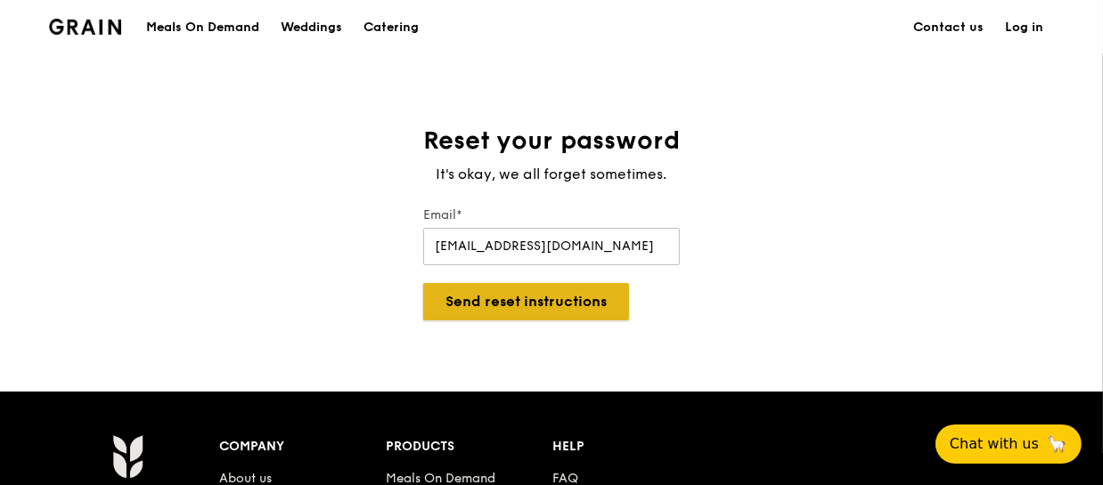
click at [541, 298] on button "Send reset instructions" at bounding box center [526, 301] width 206 height 37
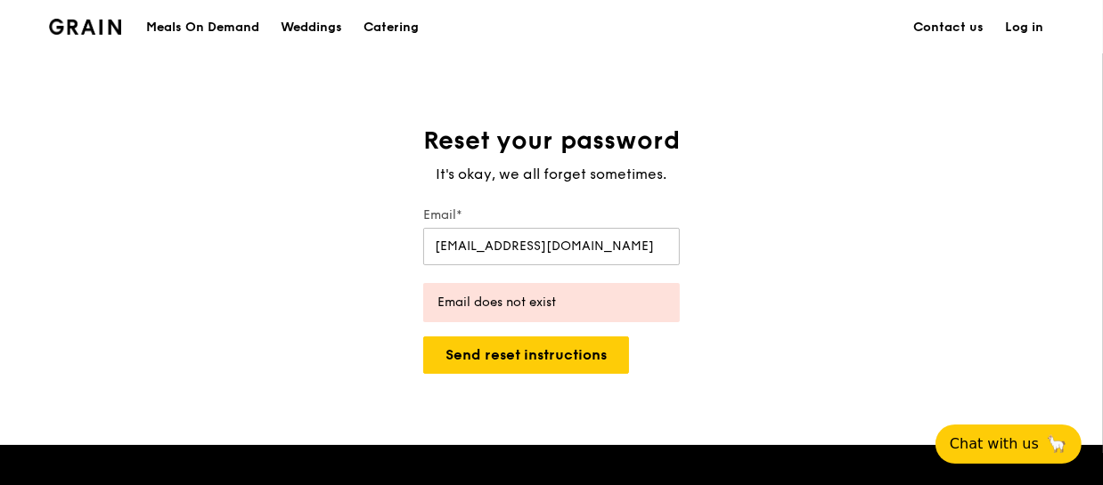
click at [1030, 28] on link "Log in" at bounding box center [1024, 27] width 60 height 53
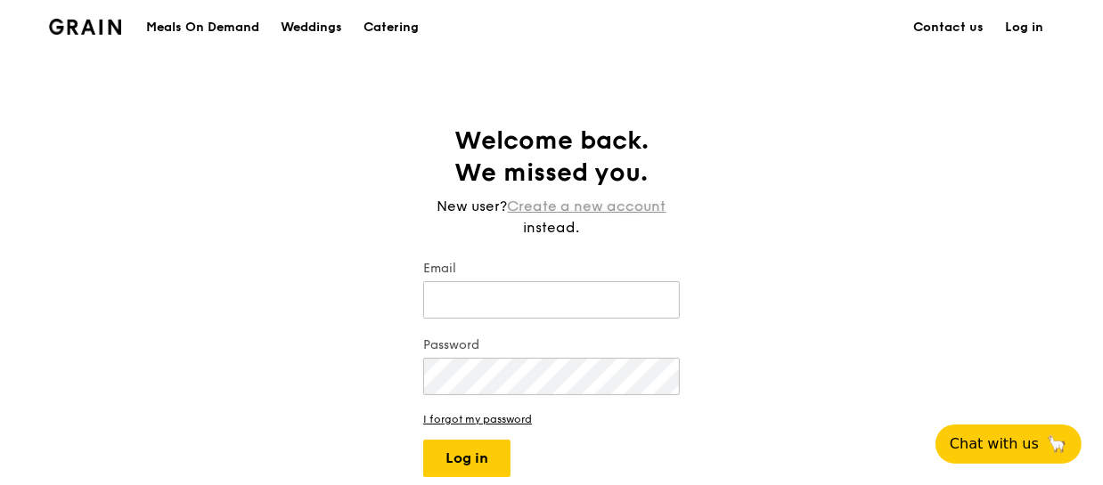
click at [631, 202] on link "Create a new account" at bounding box center [587, 206] width 159 height 21
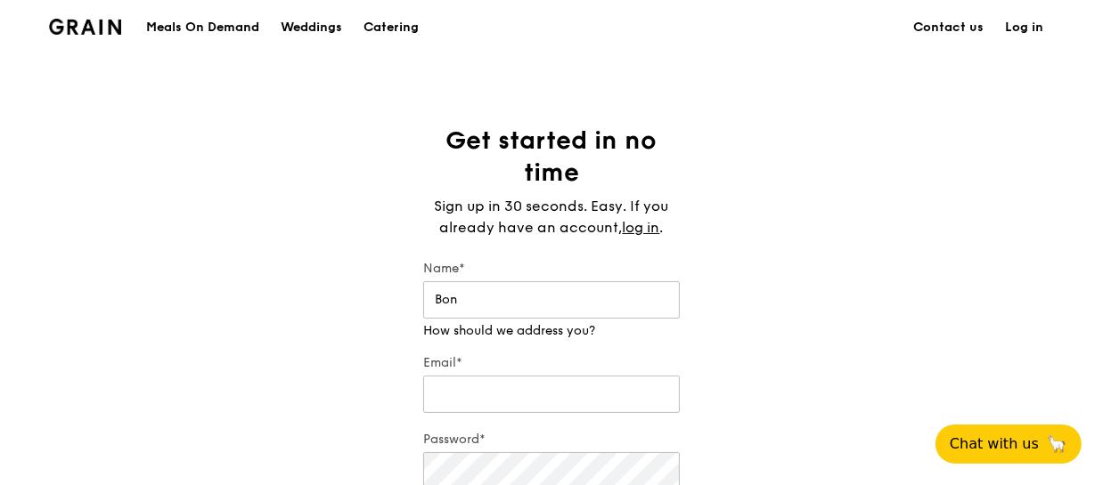
type input "Bon"
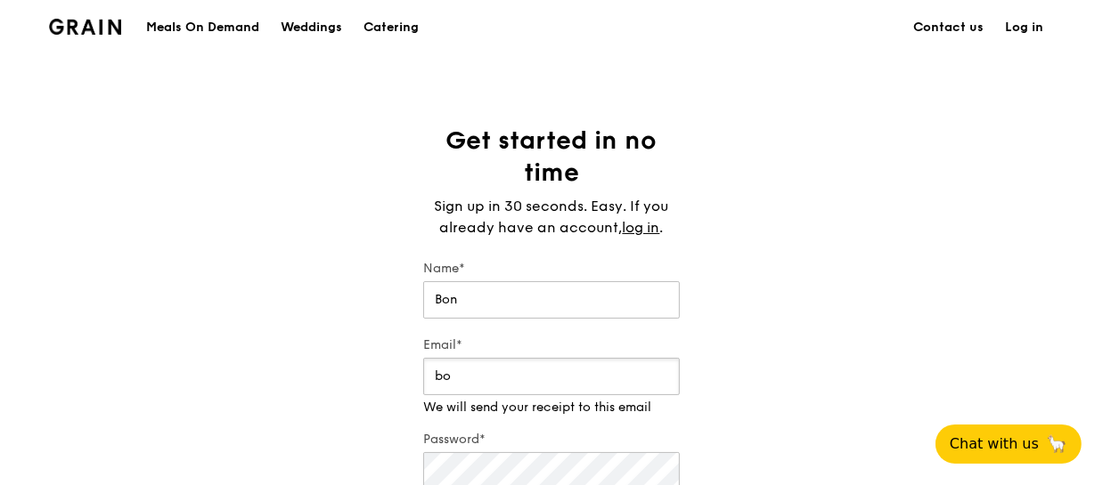
type input "bodumbon@globalpsa.com"
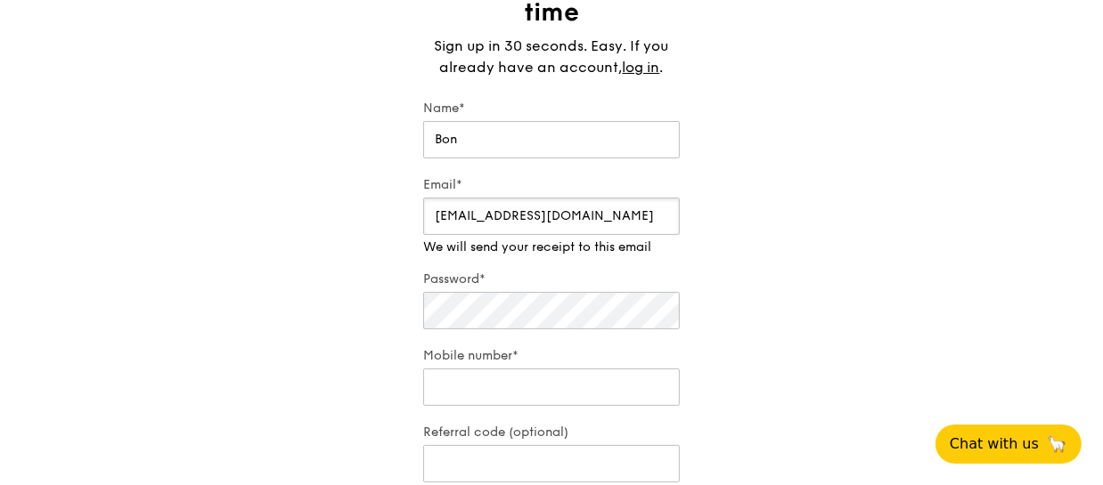
scroll to position [161, 0]
click at [582, 321] on div "Password*" at bounding box center [551, 301] width 256 height 62
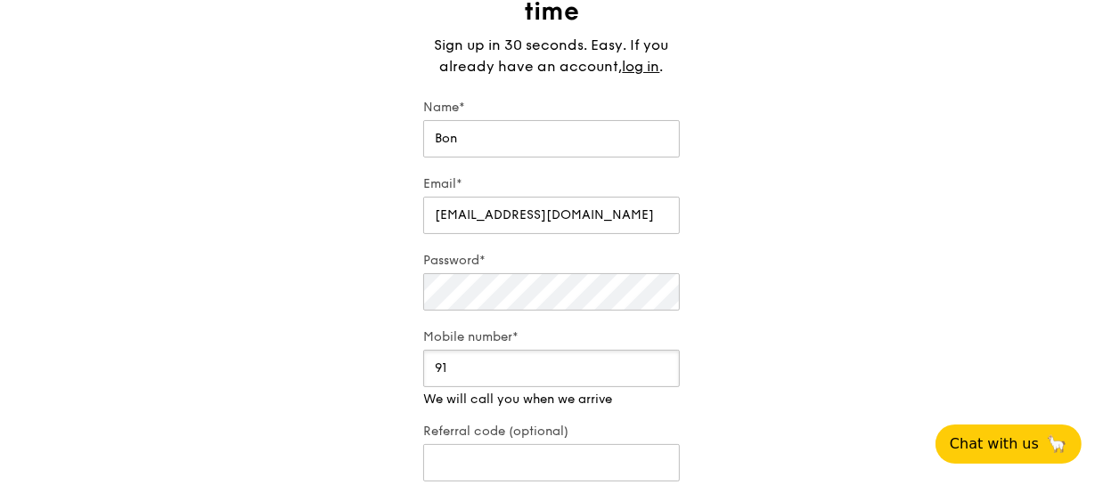
type input "91777901"
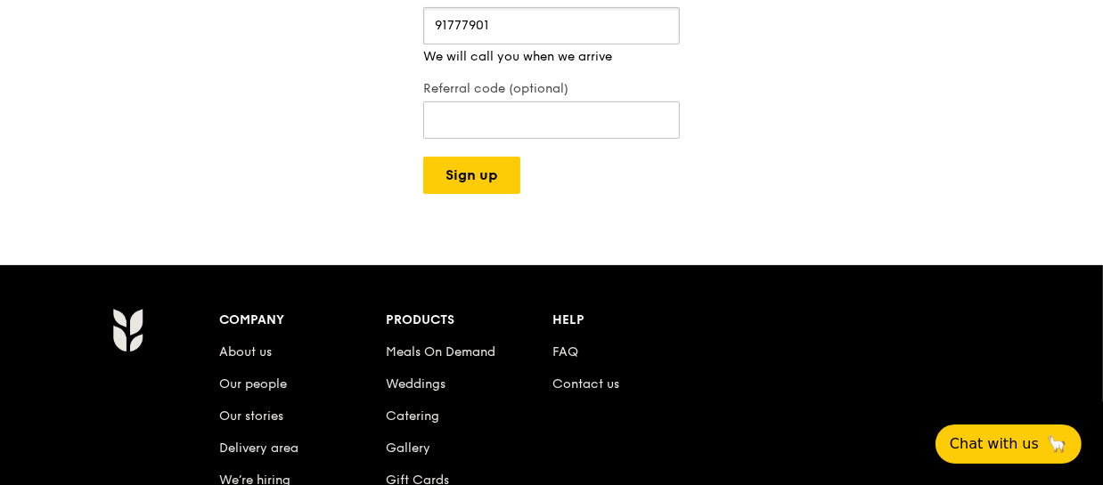
scroll to position [485, 0]
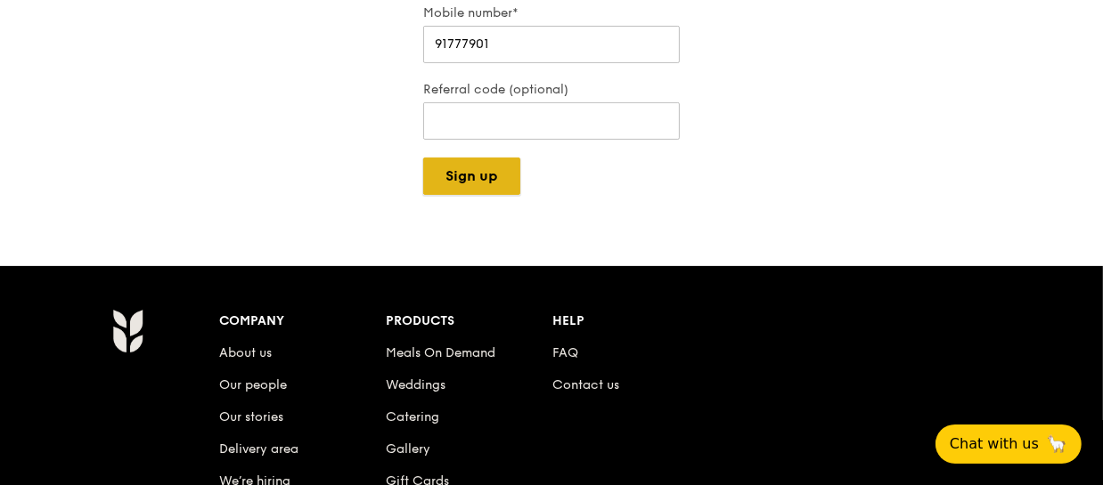
click at [491, 199] on div "Grain logo Meals On Demand Weddings Catering Contact us Log in Get started in n…" at bounding box center [551, 138] width 1103 height 1247
click at [471, 158] on button "Sign up" at bounding box center [471, 176] width 97 height 37
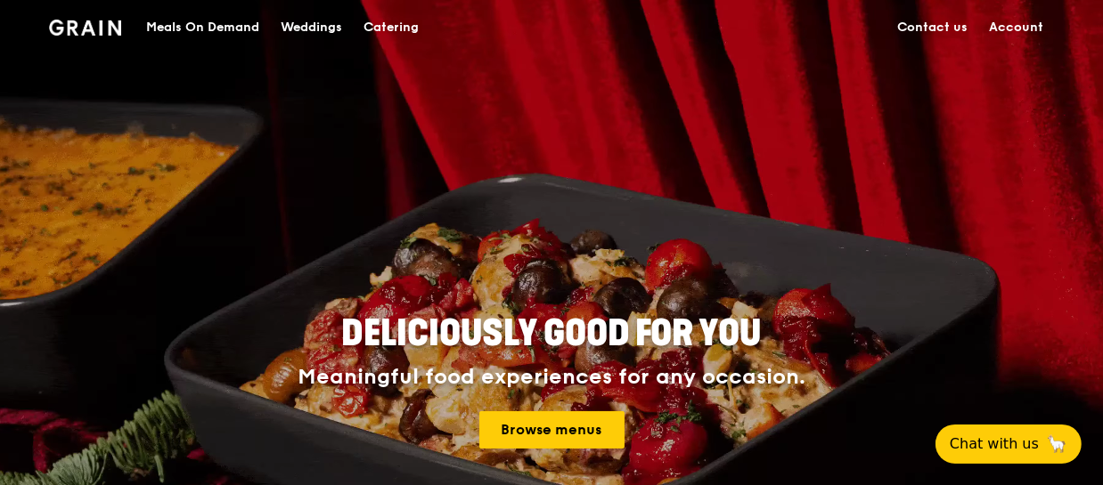
click at [395, 22] on div "Catering" at bounding box center [390, 27] width 55 height 53
